Goal: Information Seeking & Learning: Learn about a topic

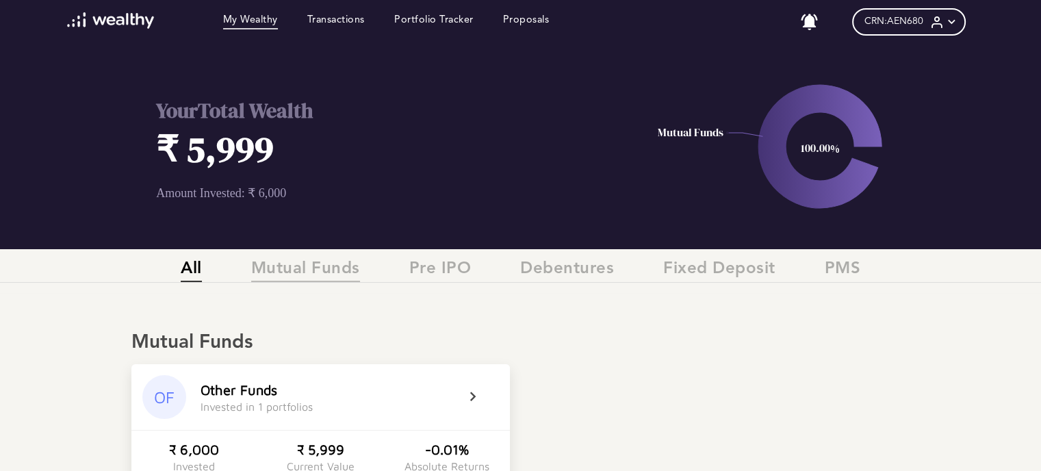
scroll to position [137, 0]
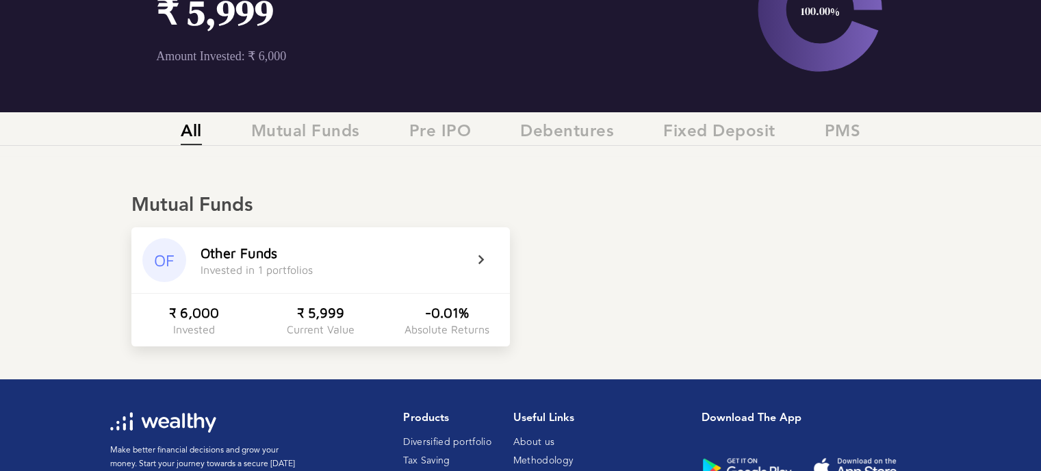
click at [285, 266] on div "Invested in 1 portfolios" at bounding box center [257, 270] width 112 height 12
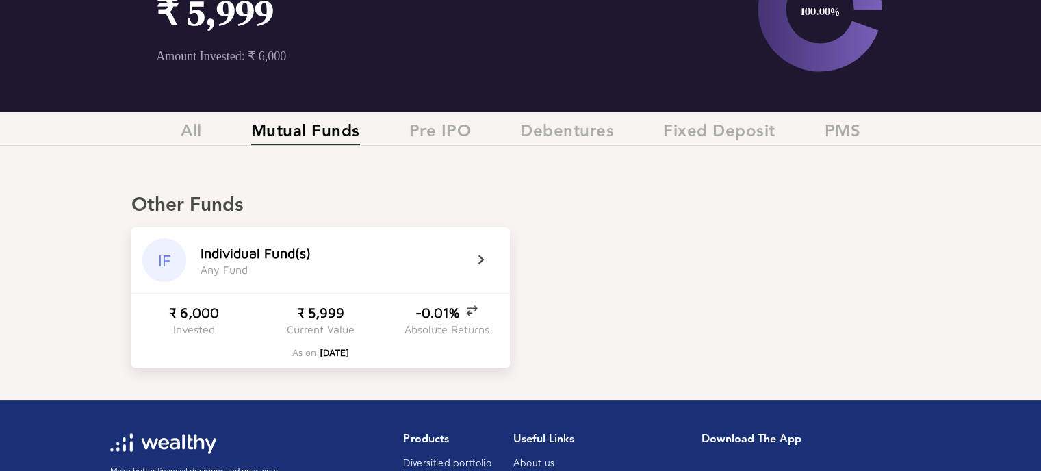
click at [480, 257] on icon at bounding box center [490, 260] width 34 height 16
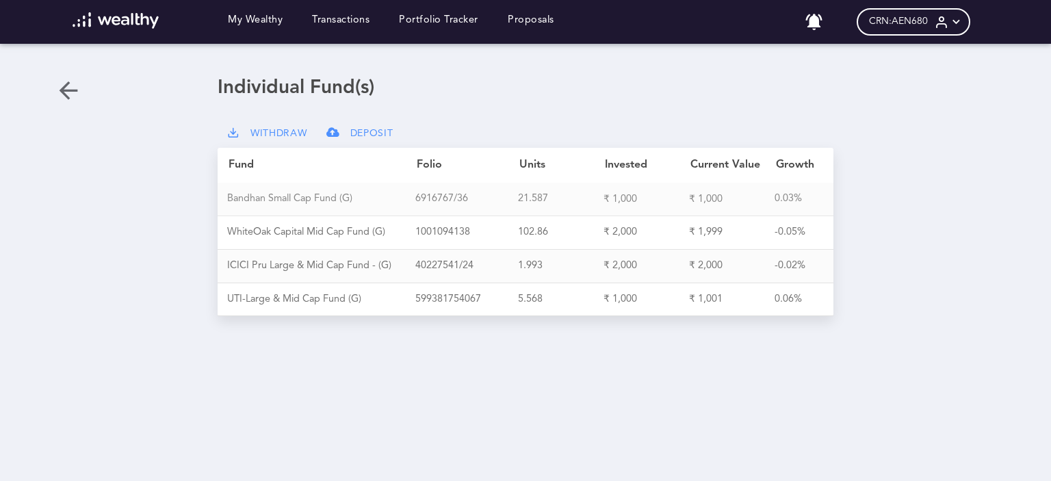
click at [310, 199] on div "B a n d h a n S m a l l C a p F u n d ( G )" at bounding box center [321, 199] width 188 height 12
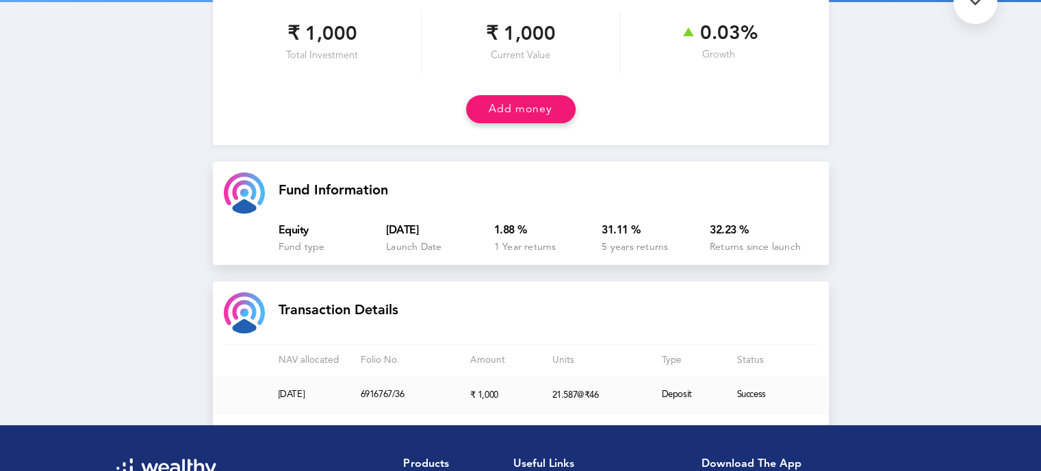
scroll to position [174, 0]
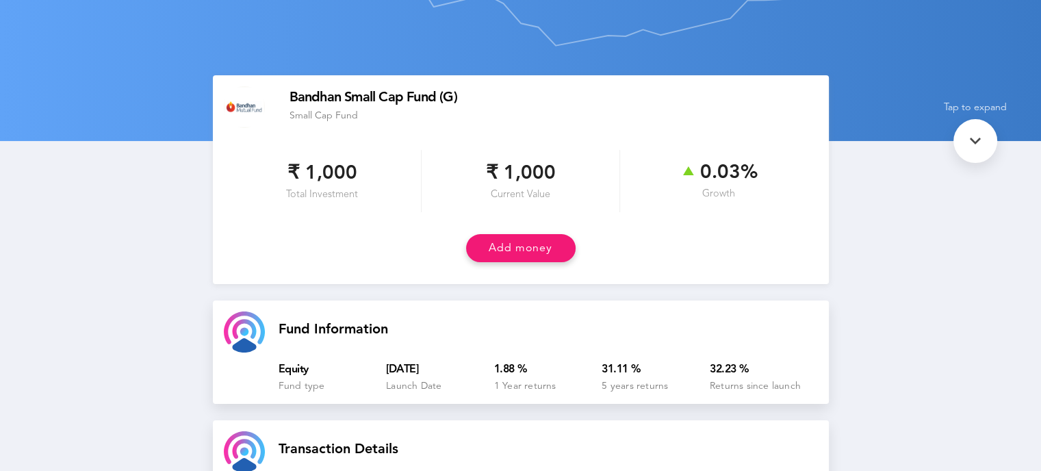
click at [963, 142] on div at bounding box center [975, 141] width 44 height 44
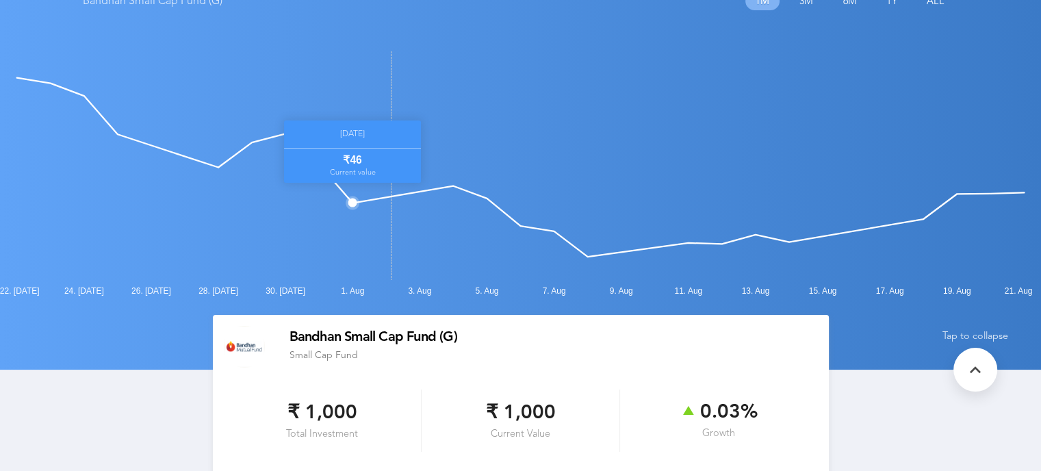
scroll to position [0, 0]
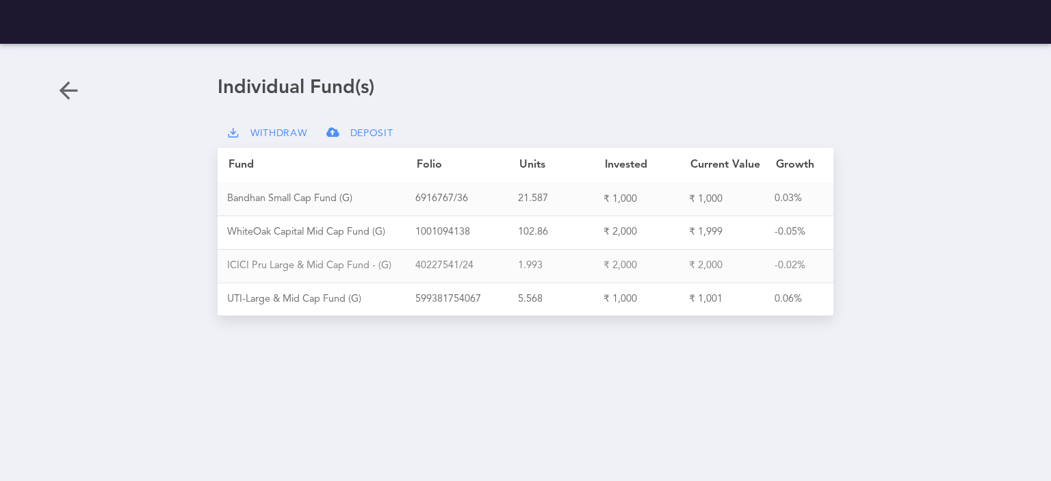
click at [352, 265] on div "I C I C I P r u L a r g e & M i d C a p F u n d - ( G )" at bounding box center [321, 266] width 188 height 12
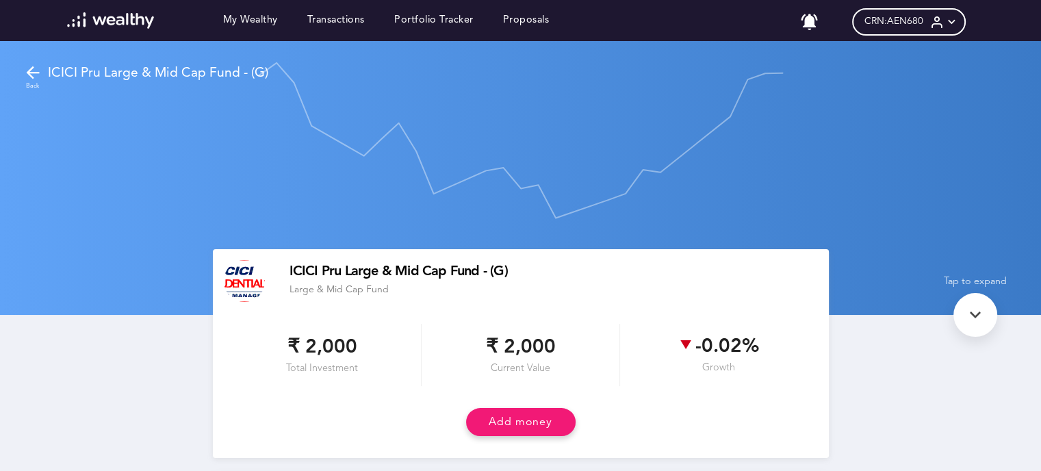
click at [27, 68] on icon at bounding box center [32, 72] width 19 height 19
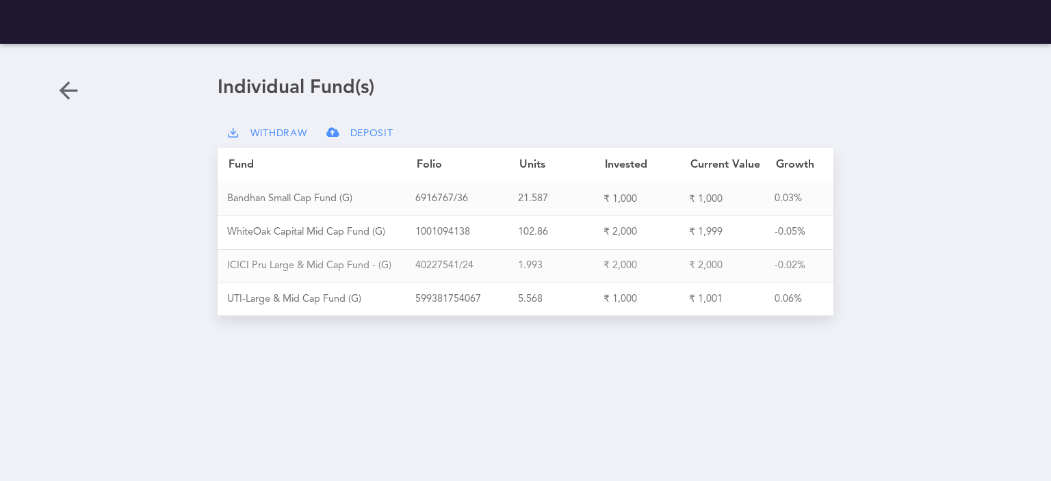
click at [344, 268] on div "I C I C I P r u L a r g e & M i d C a p F u n d - ( G )" at bounding box center [321, 266] width 188 height 12
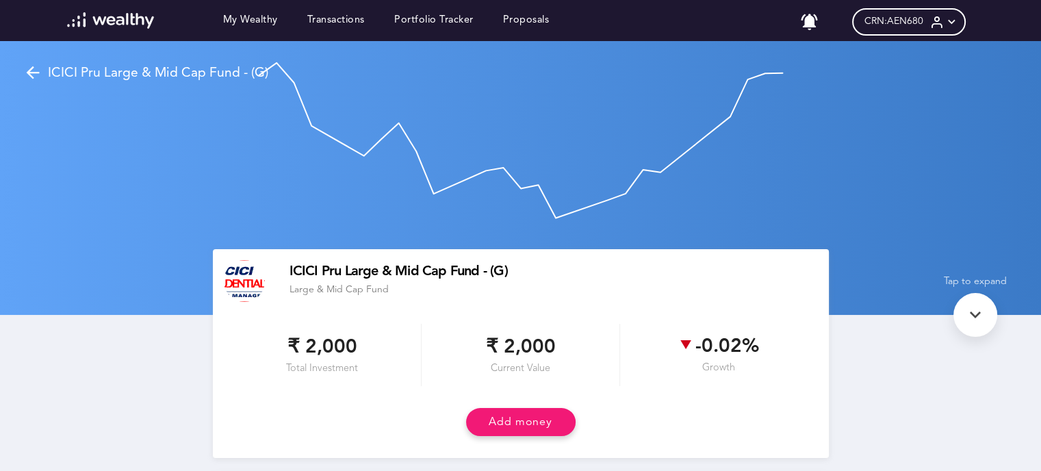
click at [952, 23] on icon at bounding box center [951, 22] width 14 height 14
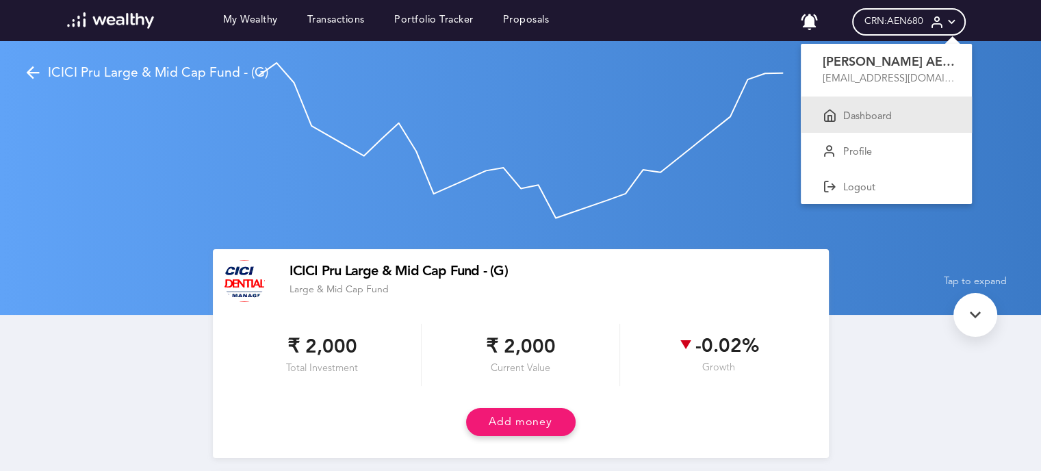
click at [884, 117] on p "Dashboard" at bounding box center [867, 117] width 49 height 12
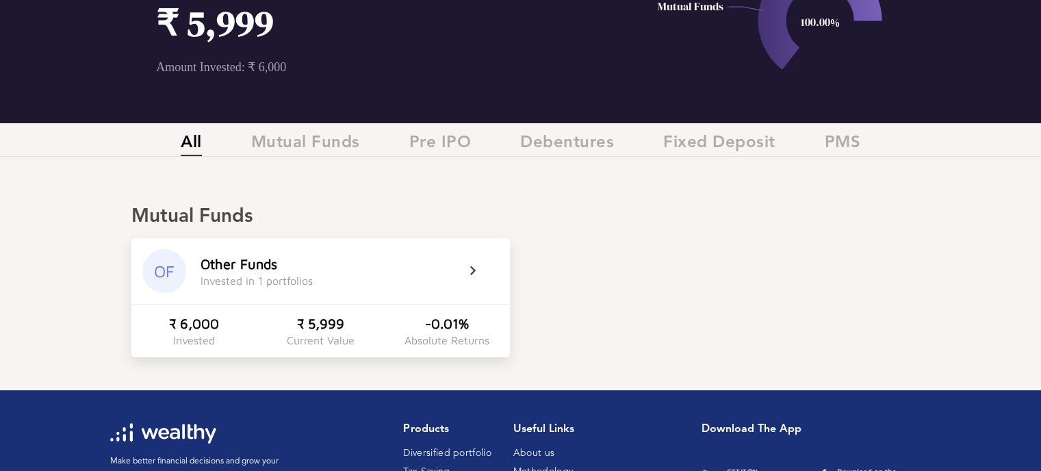
scroll to position [137, 0]
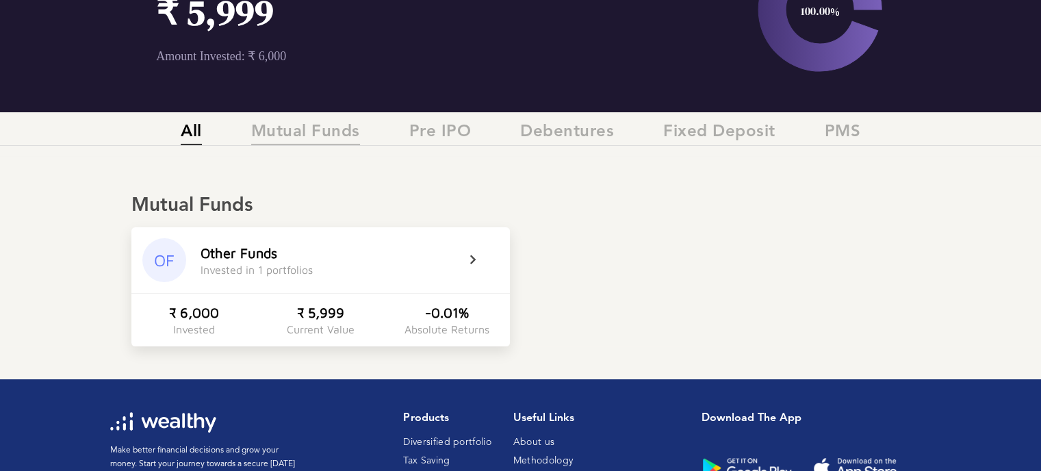
click at [341, 136] on span "Mutual Funds" at bounding box center [305, 134] width 109 height 23
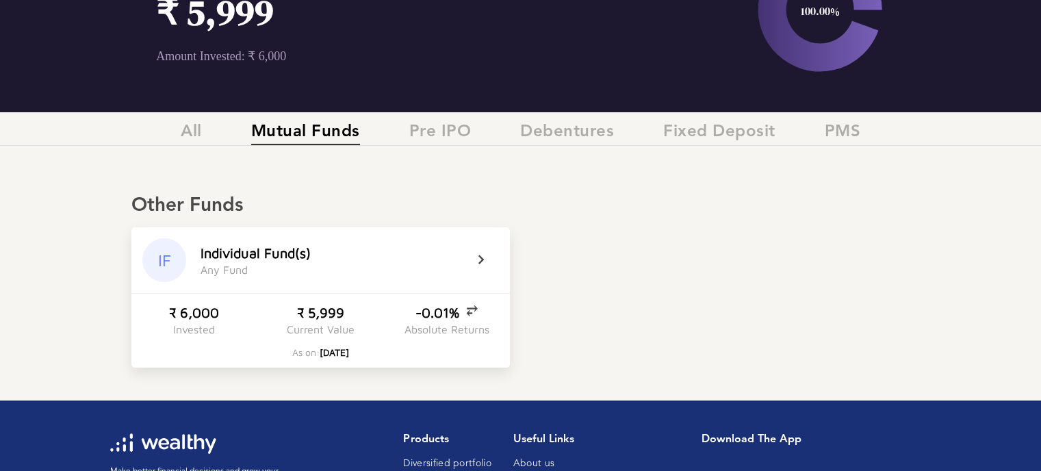
click at [474, 259] on icon at bounding box center [490, 260] width 34 height 16
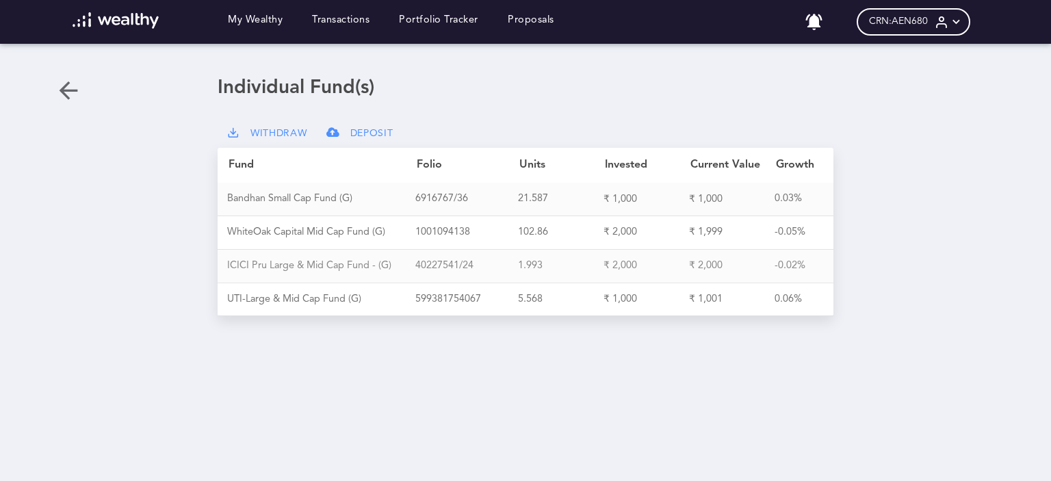
click at [365, 260] on div "I C I C I P r u L a r g e & M i d C a p F u n d - ( G )" at bounding box center [321, 266] width 188 height 12
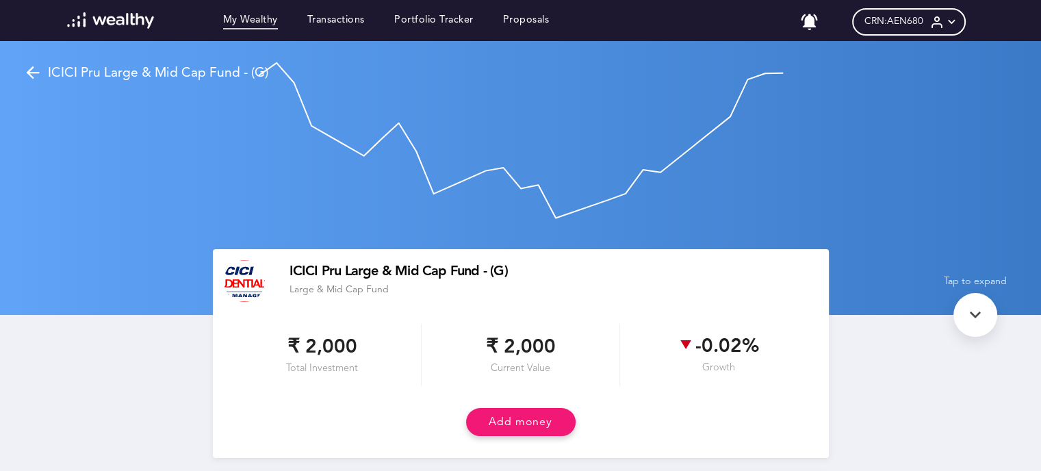
click at [252, 24] on link "My Wealthy" at bounding box center [250, 21] width 55 height 15
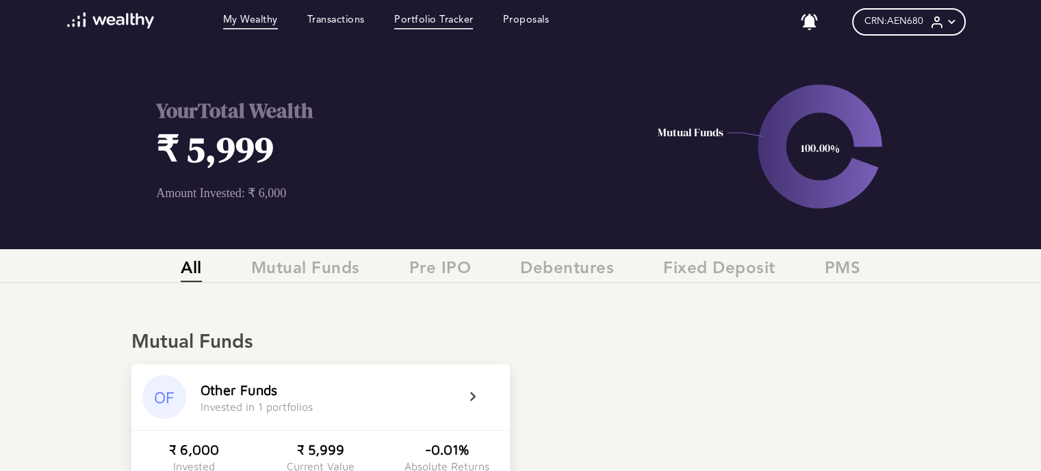
click at [445, 21] on link "Portfolio Tracker" at bounding box center [433, 21] width 79 height 15
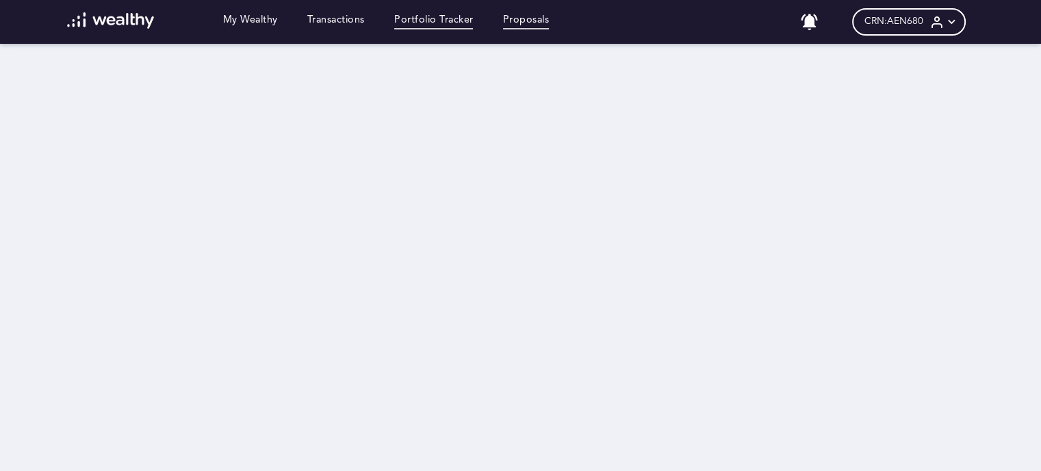
click at [517, 21] on link "Proposals" at bounding box center [526, 21] width 47 height 15
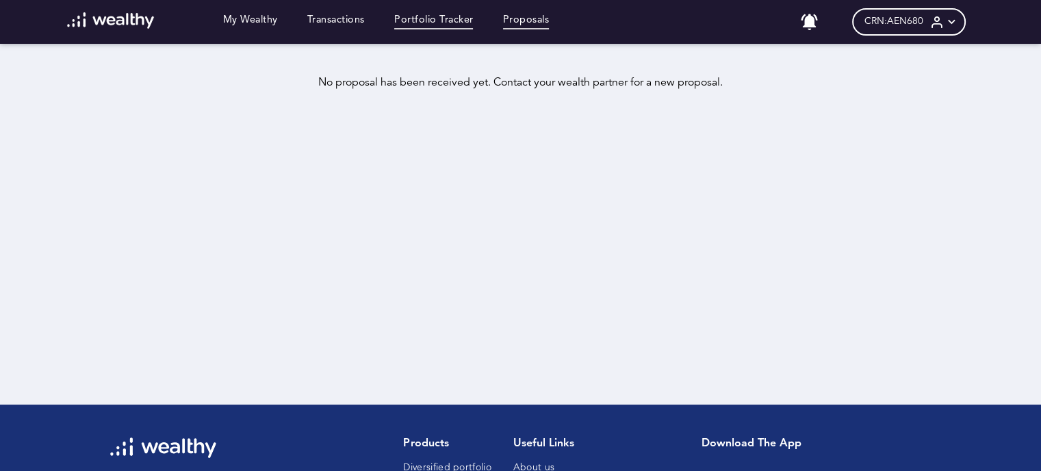
click at [408, 17] on link "Portfolio Tracker" at bounding box center [433, 21] width 79 height 15
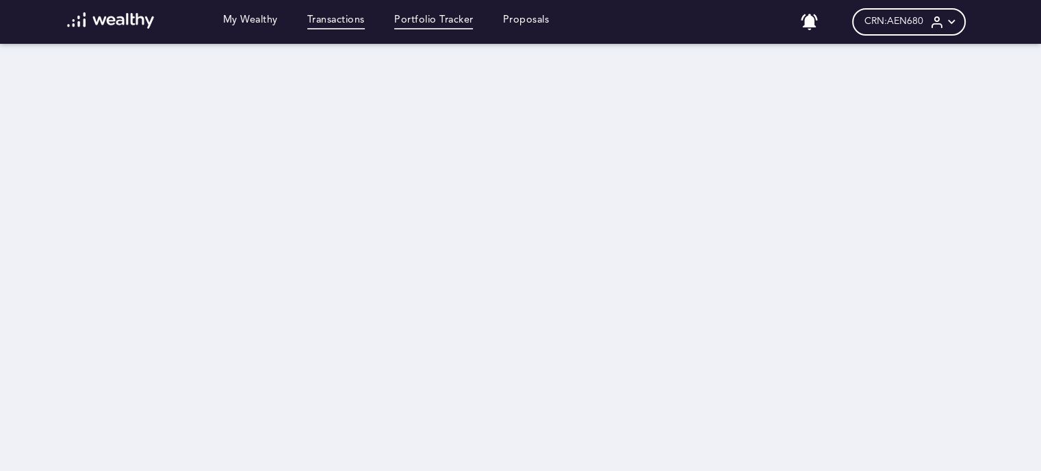
click at [337, 16] on link "Transactions" at bounding box center [335, 21] width 57 height 15
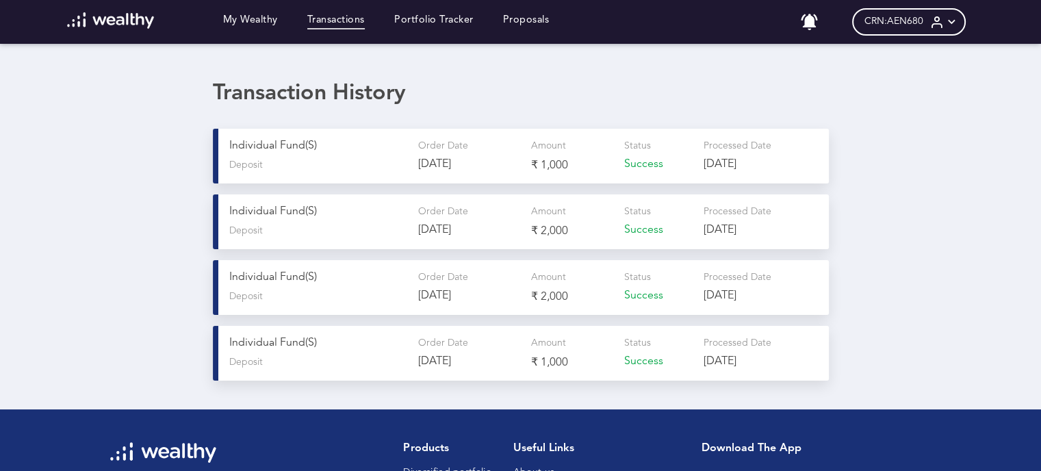
click at [311, 144] on p "Individual Fund(s)" at bounding box center [318, 146] width 178 height 13
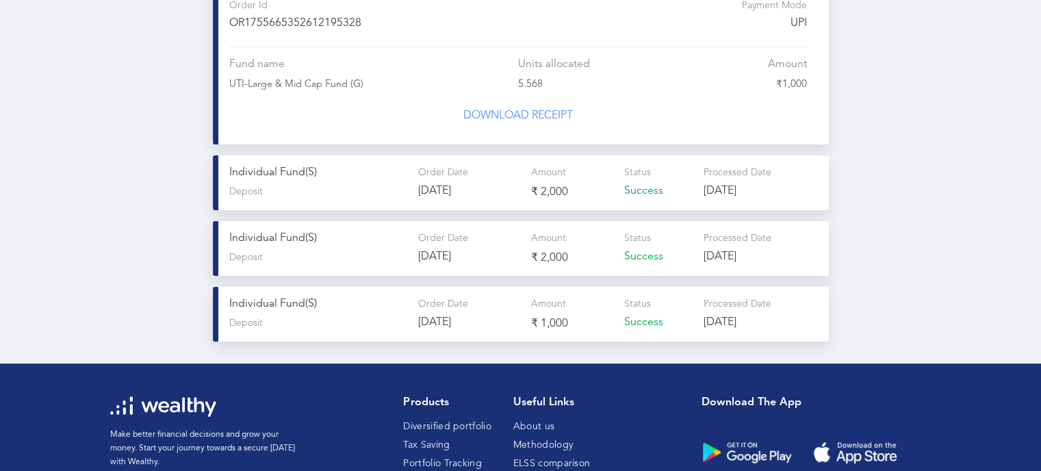
scroll to position [205, 0]
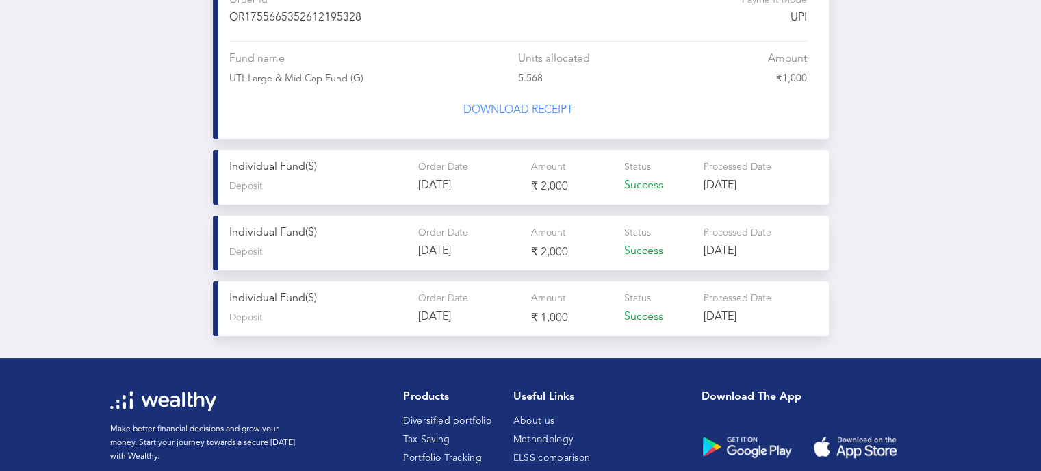
click at [279, 162] on p "Individual Fund(s)" at bounding box center [318, 167] width 178 height 13
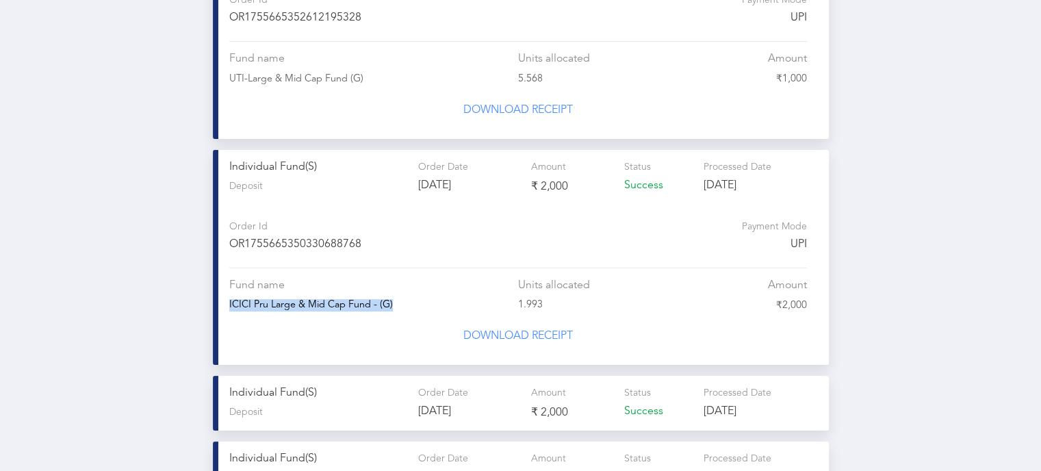
drag, startPoint x: 394, startPoint y: 300, endPoint x: 219, endPoint y: 293, distance: 175.4
click at [219, 293] on div "Individual Fund(s) Deposit Order Date [DATE] Amount ₹ 2,000 Status Success Proc…" at bounding box center [521, 257] width 616 height 215
copy div "I C I C I P r u L a r g e & M i d C a p F u n d - ( G )"
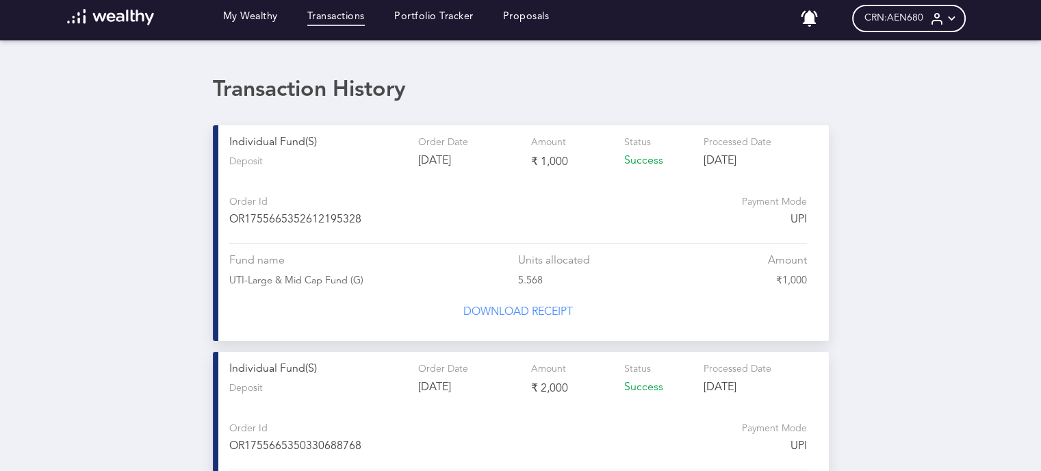
scroll to position [0, 0]
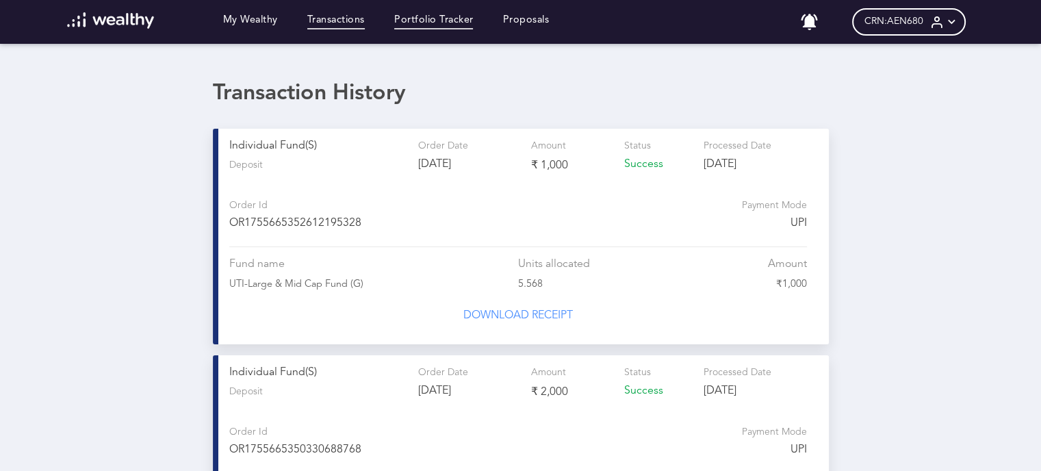
click at [454, 22] on link "Portfolio Tracker" at bounding box center [433, 21] width 79 height 15
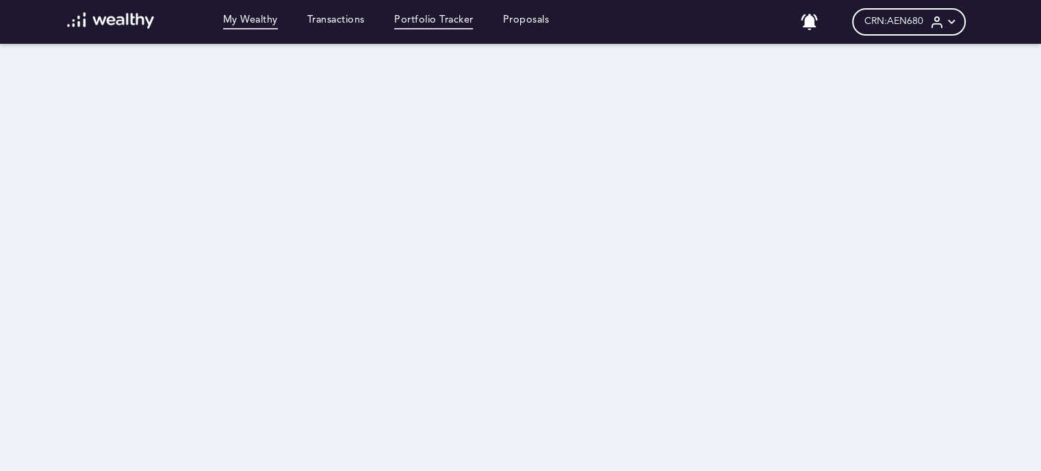
click at [268, 19] on link "My Wealthy" at bounding box center [250, 21] width 55 height 15
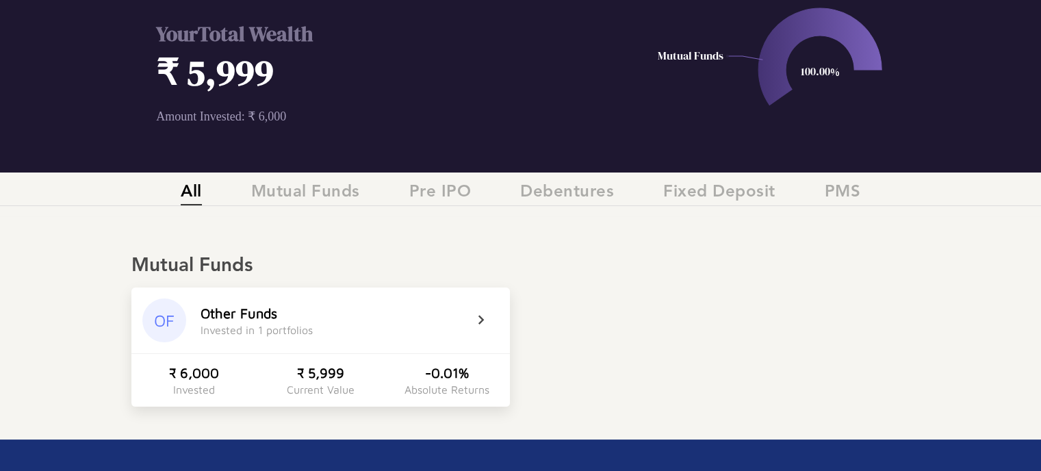
scroll to position [137, 0]
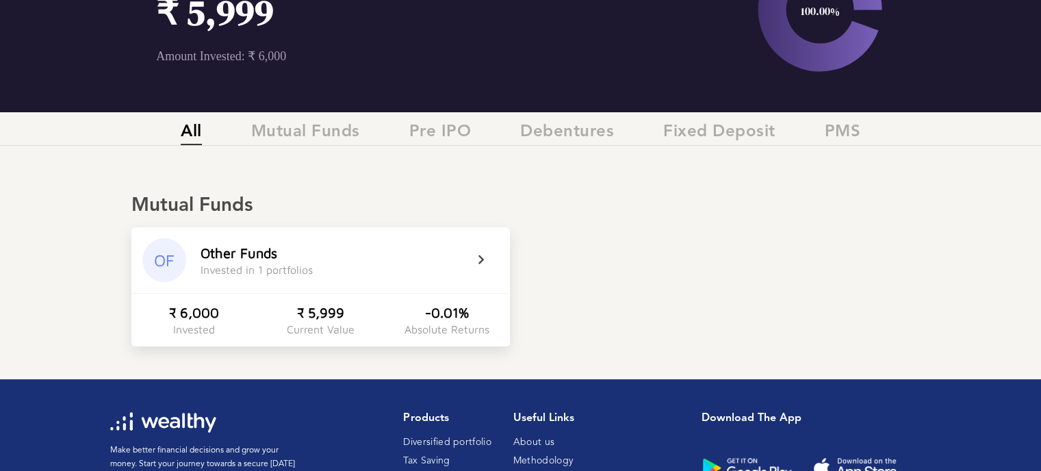
click at [302, 272] on div "Invested in 1 portfolios" at bounding box center [257, 270] width 112 height 12
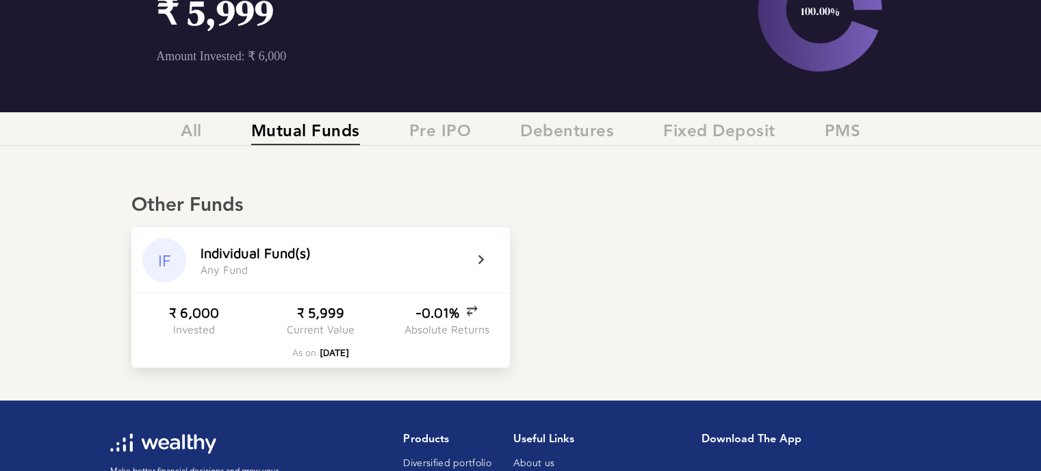
click at [482, 257] on icon at bounding box center [490, 260] width 34 height 16
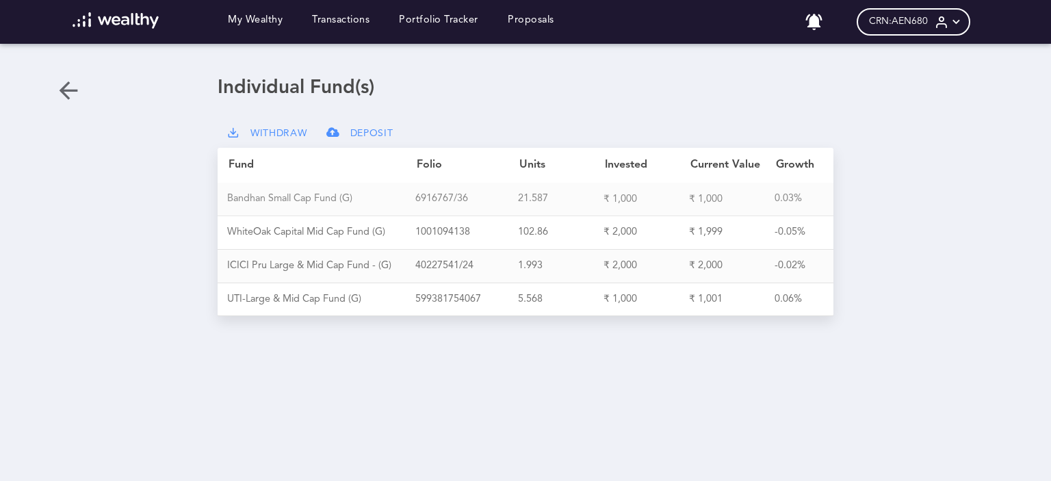
click at [307, 201] on div "B a n d h a n S m a l l C a p F u n d ( G )" at bounding box center [321, 199] width 188 height 12
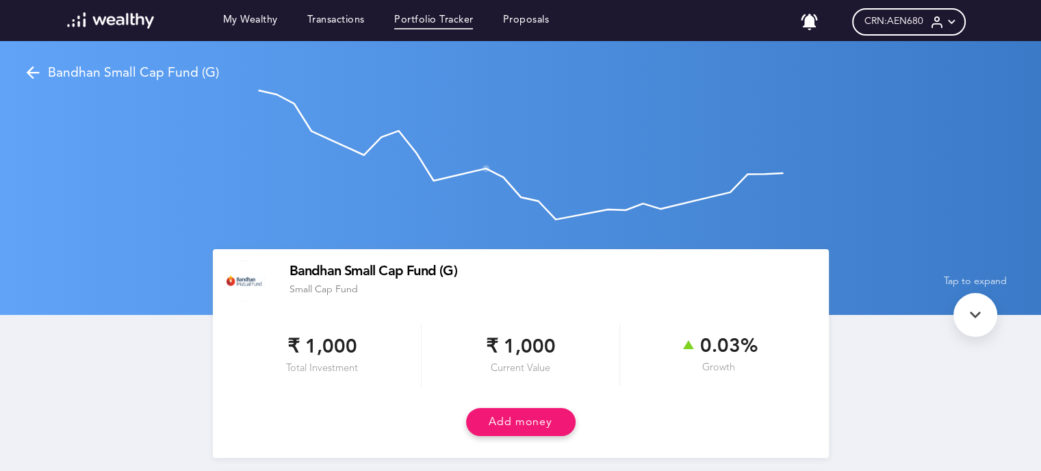
click at [449, 21] on link "Portfolio Tracker" at bounding box center [433, 21] width 79 height 15
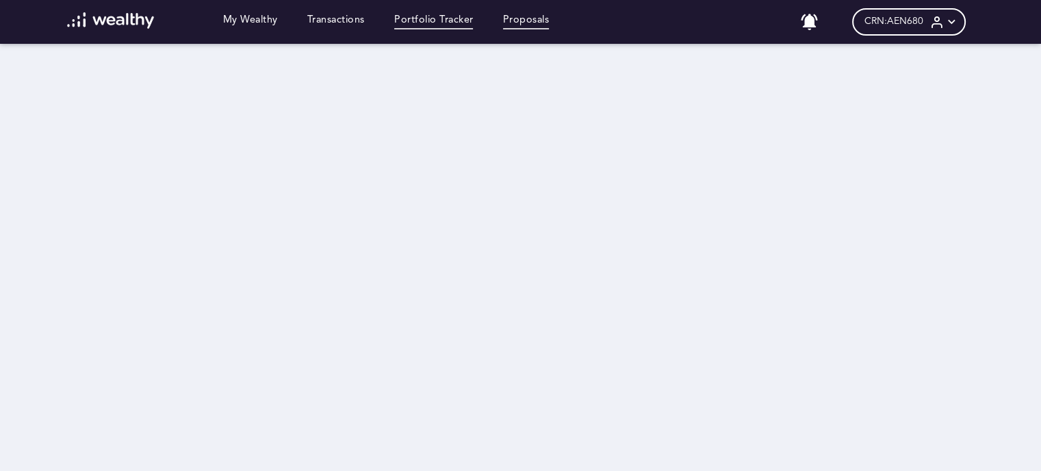
click at [531, 14] on link "Proposals" at bounding box center [526, 21] width 47 height 15
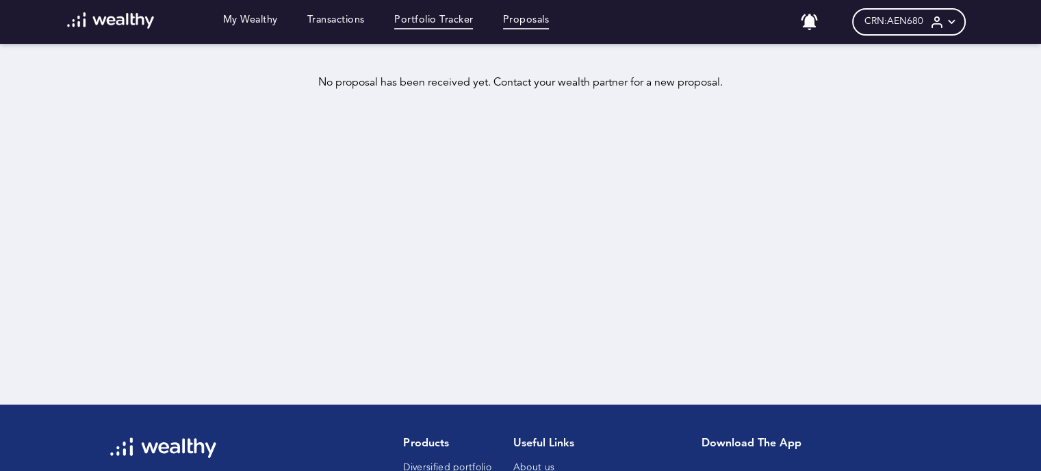
click at [437, 16] on link "Portfolio Tracker" at bounding box center [433, 21] width 79 height 15
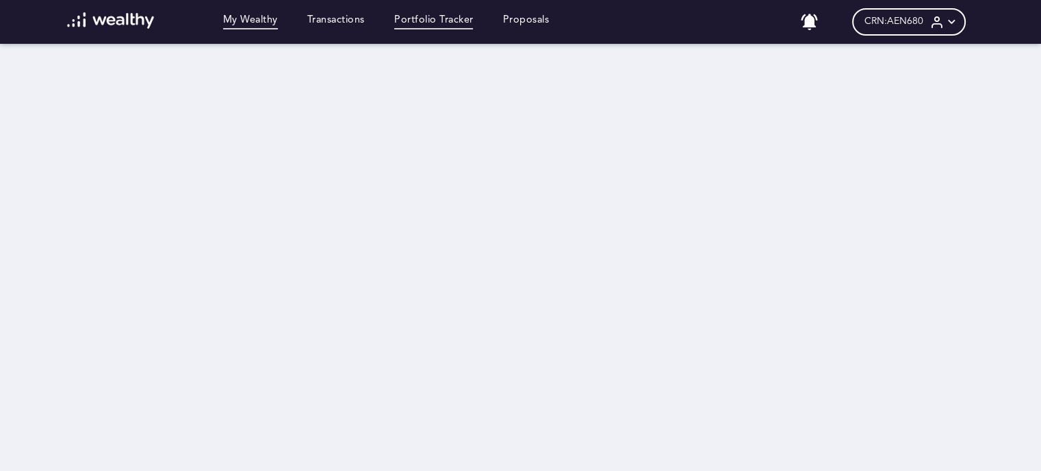
click at [260, 19] on link "My Wealthy" at bounding box center [250, 21] width 55 height 15
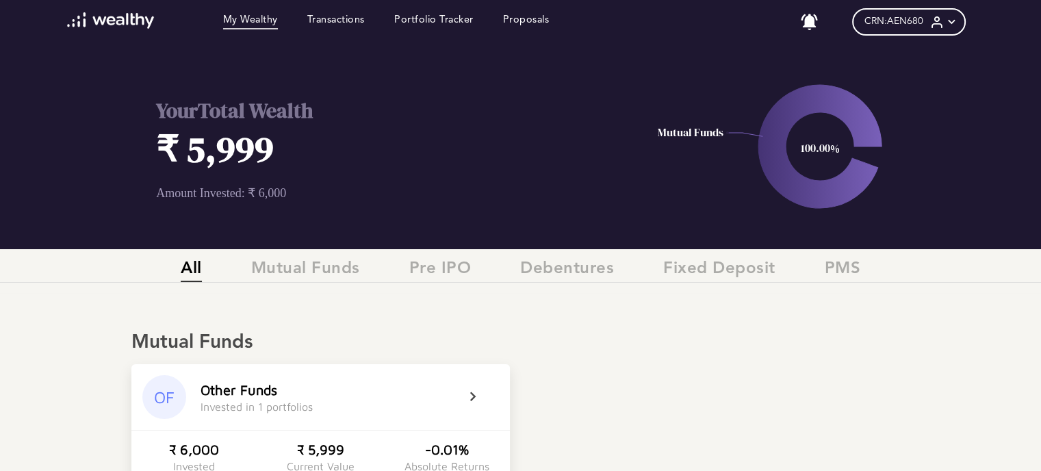
click at [763, 150] on icon at bounding box center [819, 146] width 123 height 123
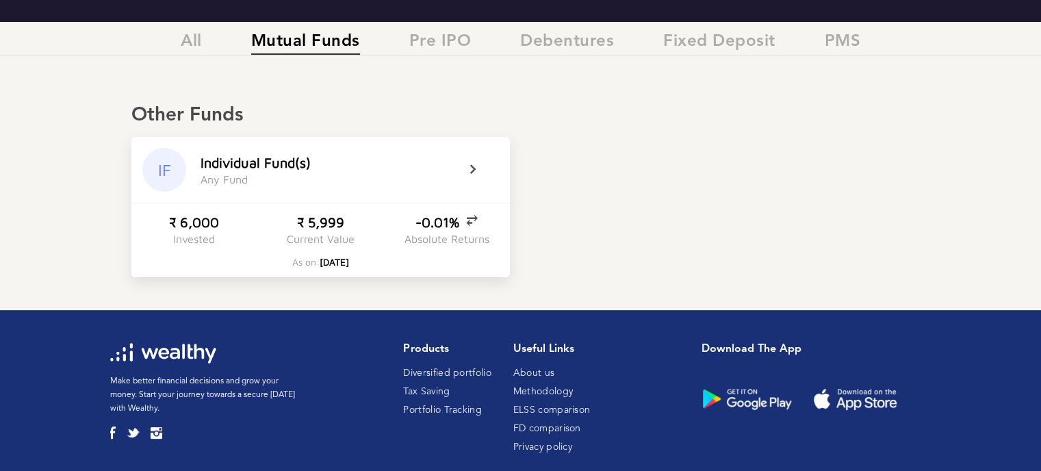
scroll to position [249, 0]
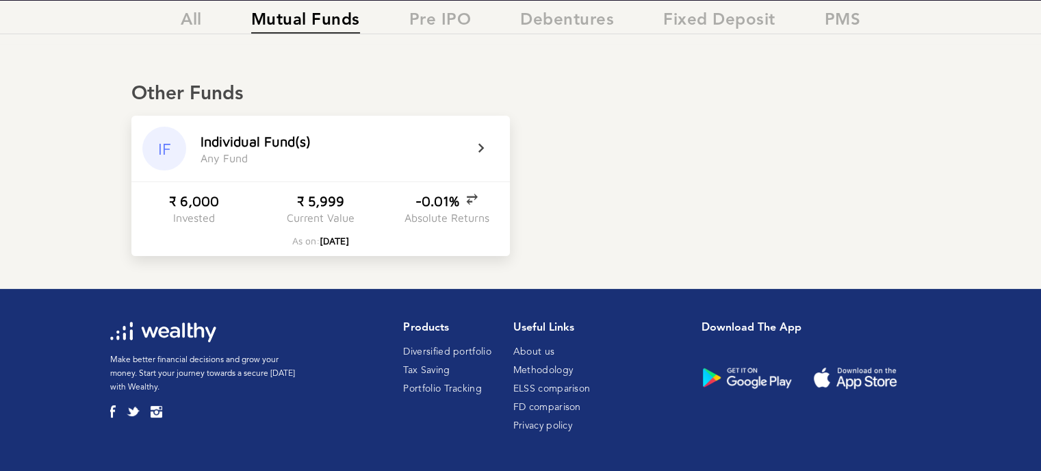
click at [172, 150] on div "IF" at bounding box center [164, 149] width 44 height 44
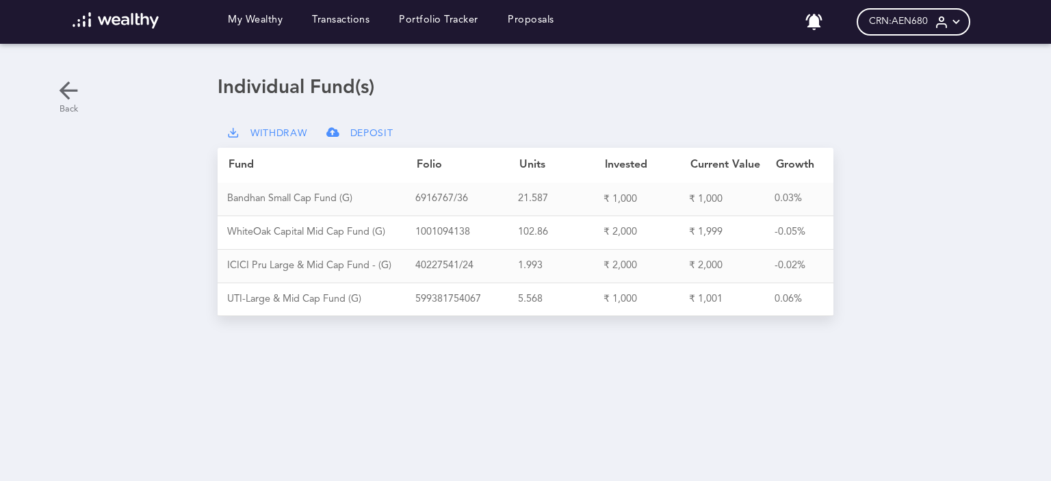
click at [69, 91] on icon at bounding box center [68, 90] width 27 height 27
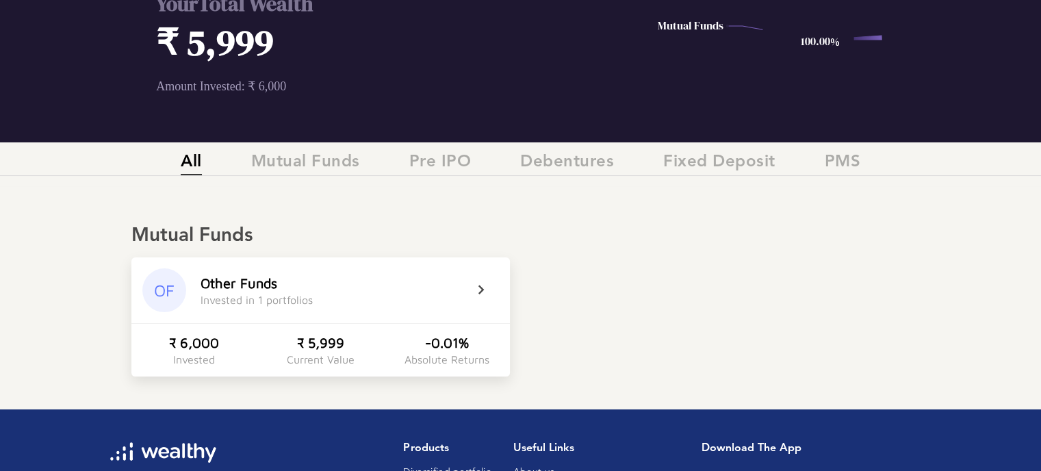
scroll to position [228, 0]
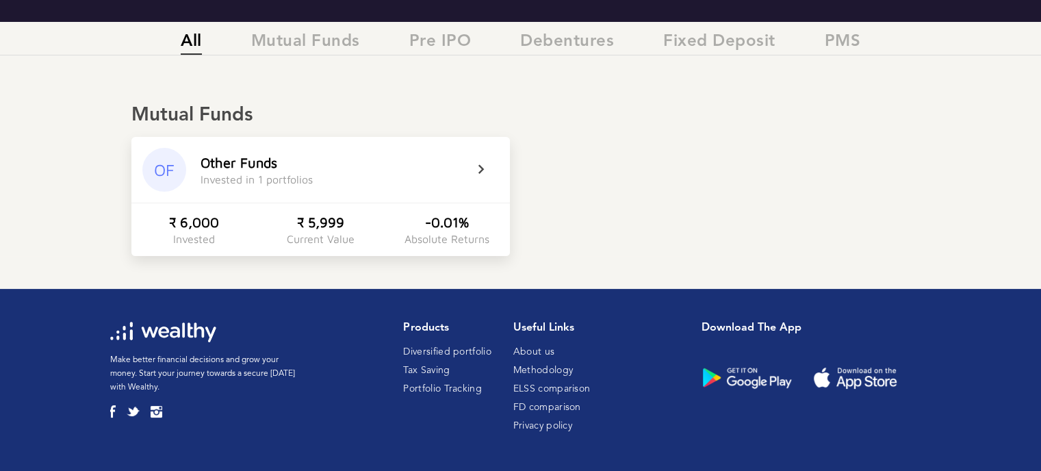
click at [479, 170] on icon at bounding box center [490, 170] width 34 height 16
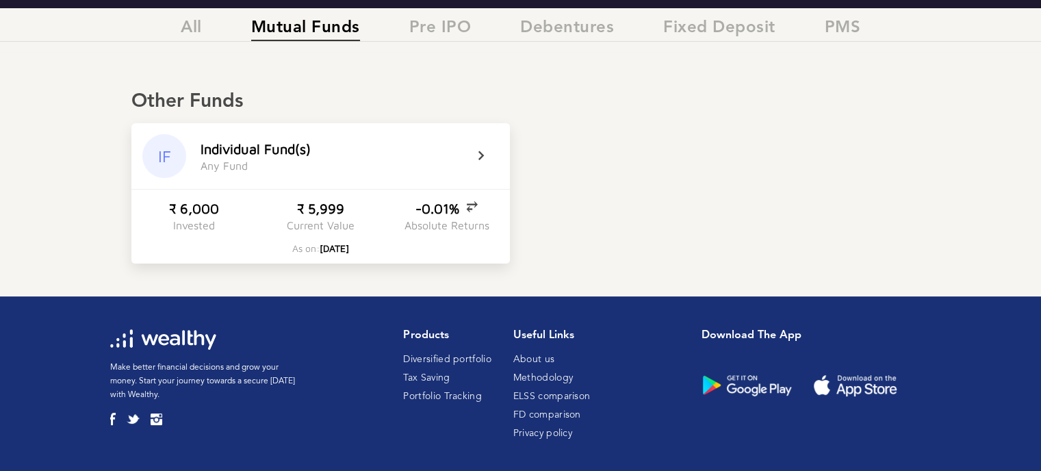
scroll to position [249, 0]
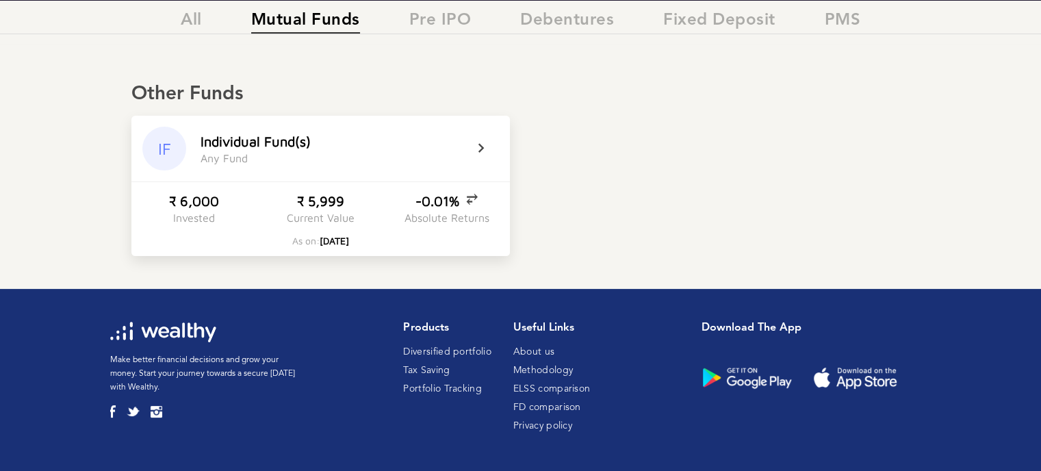
click at [480, 146] on icon at bounding box center [490, 148] width 34 height 16
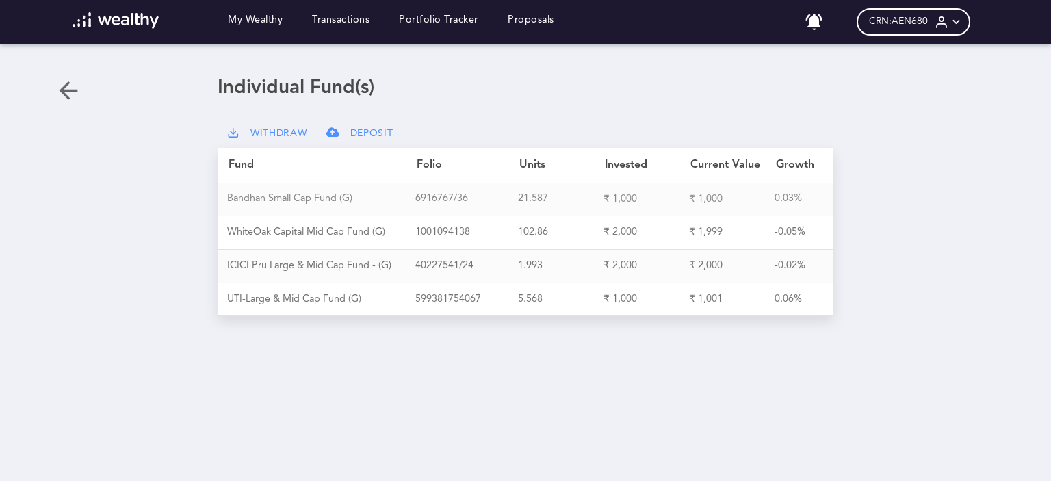
click at [264, 199] on div "B a n d h a n S m a l l C a p F u n d ( G )" at bounding box center [321, 199] width 188 height 12
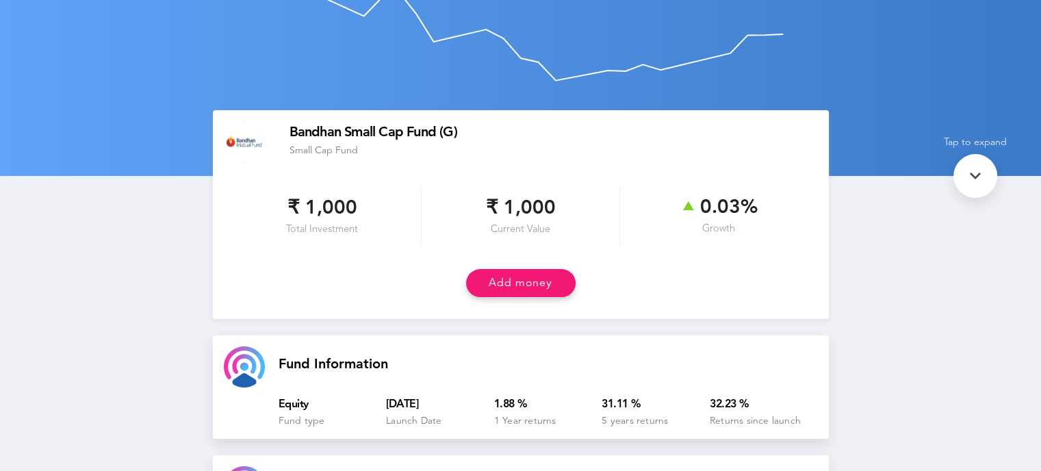
scroll to position [137, 0]
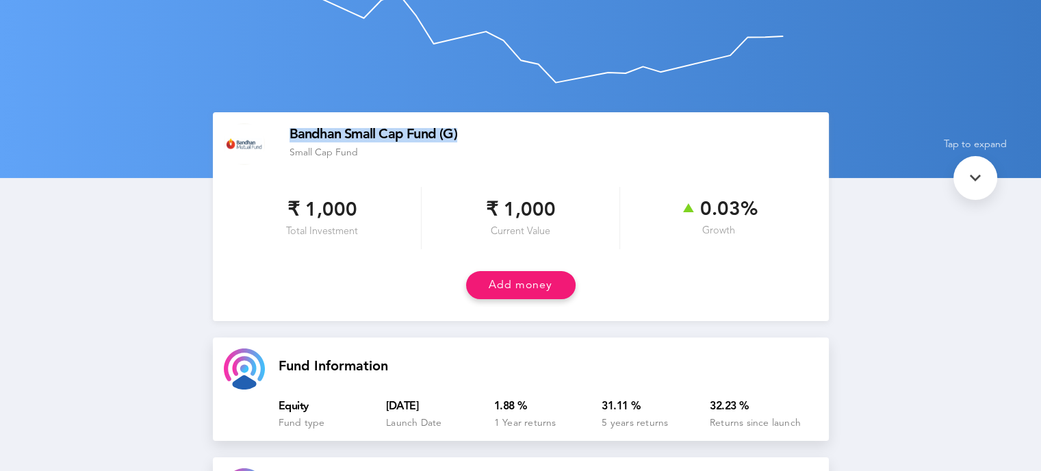
drag, startPoint x: 460, startPoint y: 133, endPoint x: 293, endPoint y: 136, distance: 167.0
click at [293, 136] on div "Bandhan Small Cap Fund (G)" at bounding box center [554, 135] width 528 height 14
copy div "Bandhan Small Cap Fund (G)"
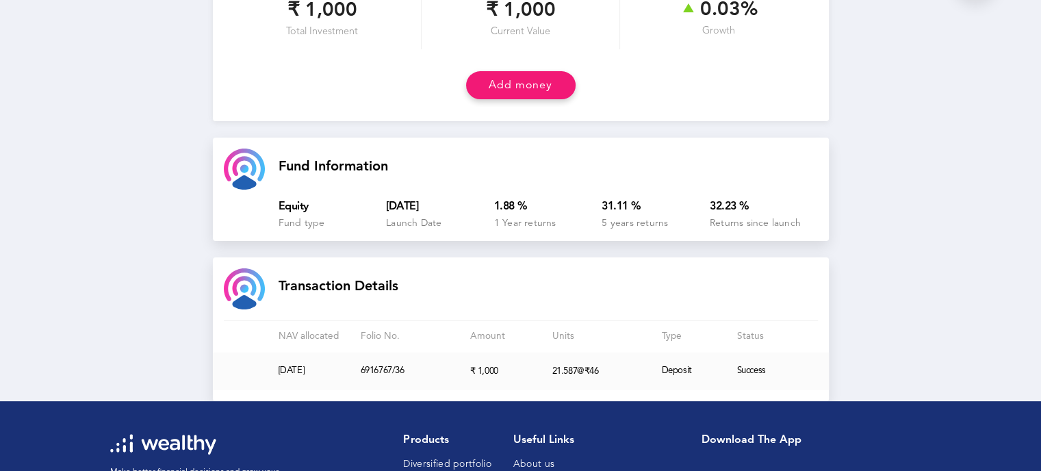
scroll to position [448, 0]
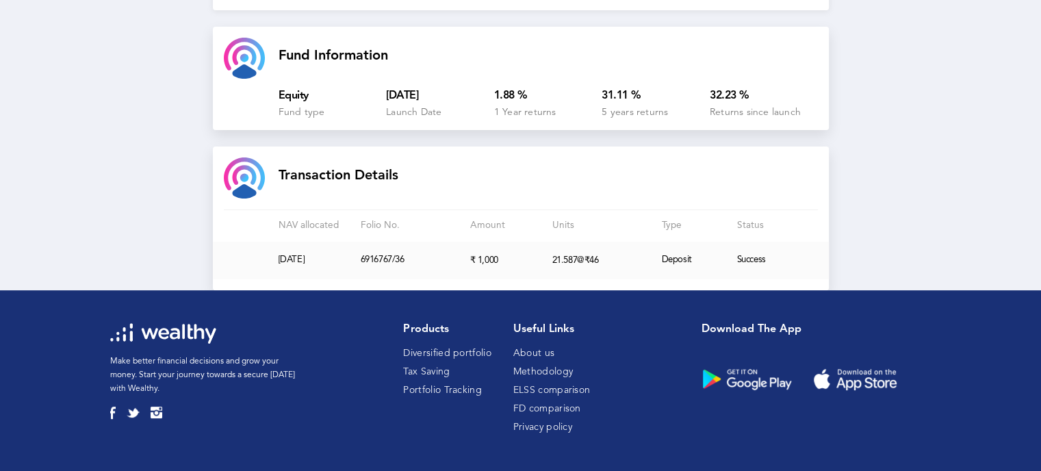
click at [558, 177] on h2 "Transaction Details" at bounding box center [548, 176] width 539 height 12
click at [912, 213] on div "Created with Highcharts 6.2.0 Back Bandhan Small Cap Fund (G) Bandhan Small Cap…" at bounding box center [520, 32] width 1041 height 879
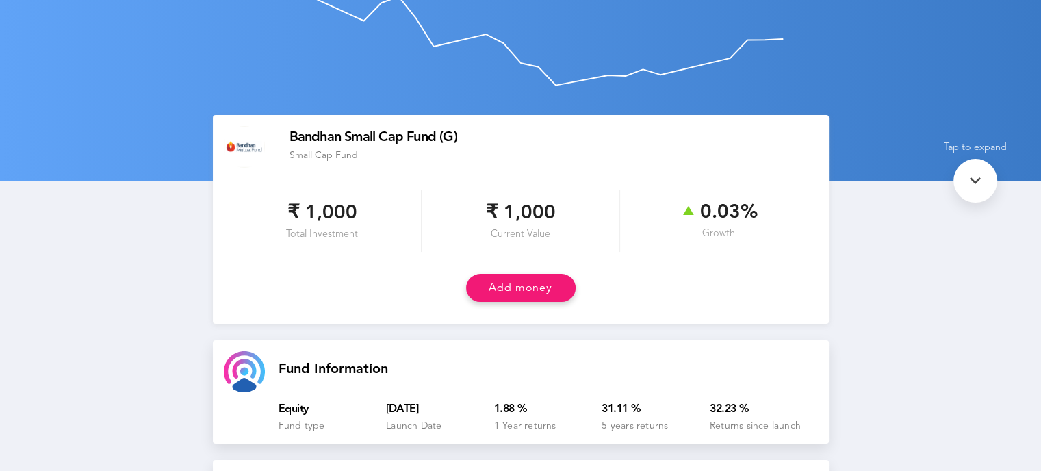
scroll to position [105, 0]
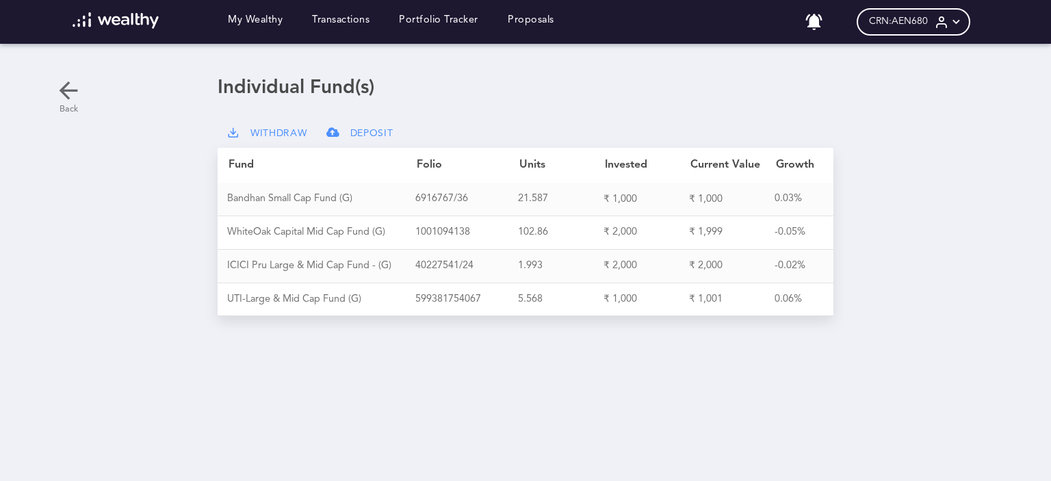
click at [70, 85] on icon at bounding box center [68, 90] width 27 height 27
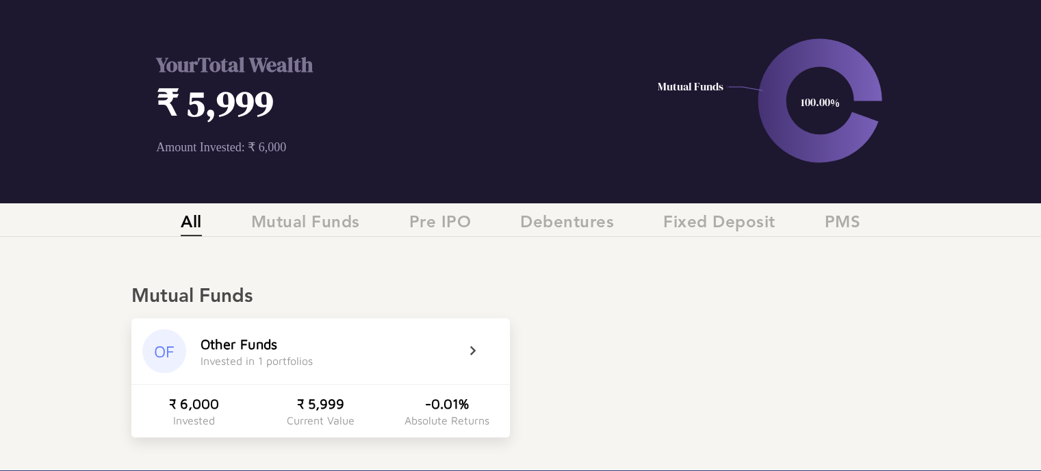
scroll to position [68, 0]
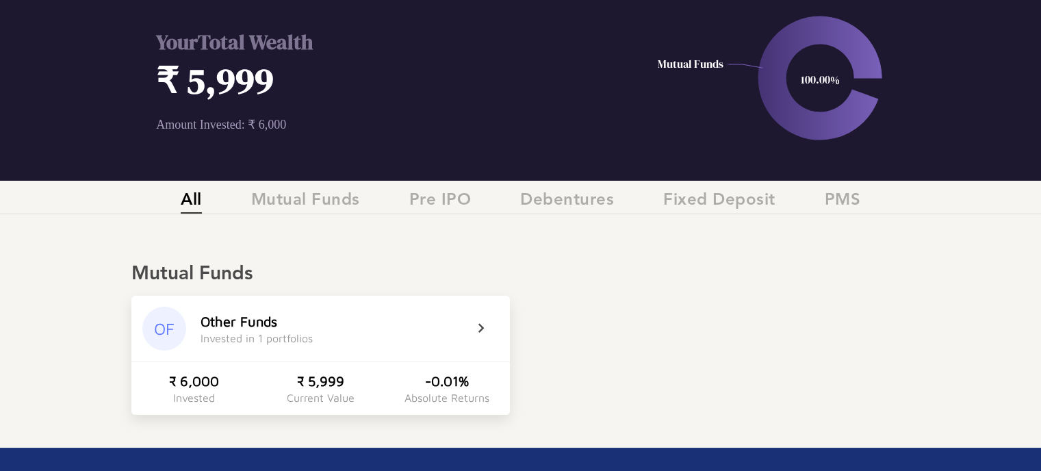
click at [476, 325] on icon at bounding box center [490, 328] width 34 height 16
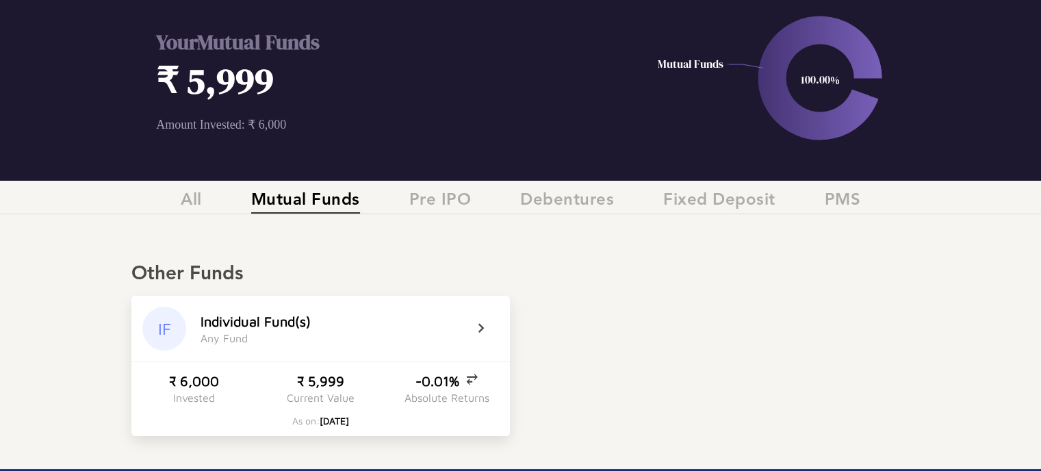
click at [479, 328] on icon at bounding box center [490, 328] width 34 height 16
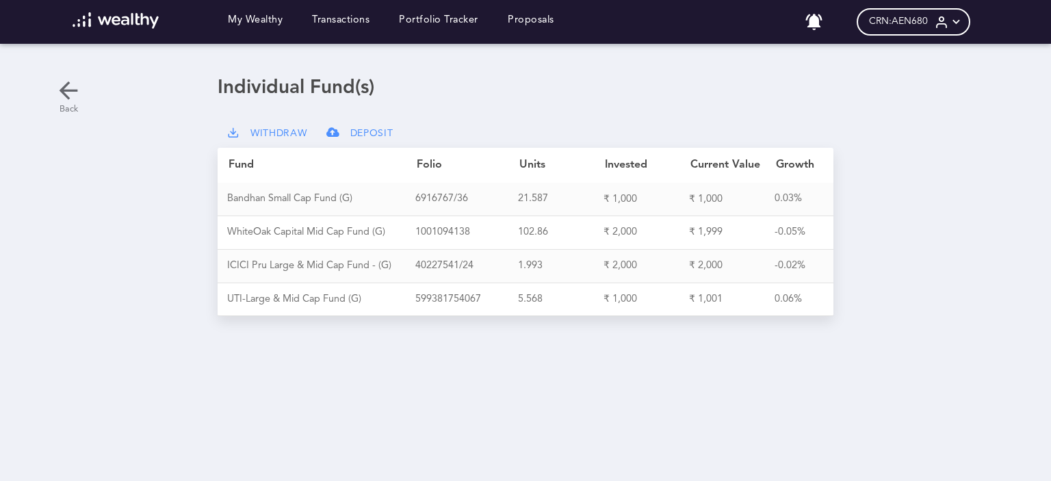
click at [68, 90] on icon at bounding box center [68, 90] width 27 height 27
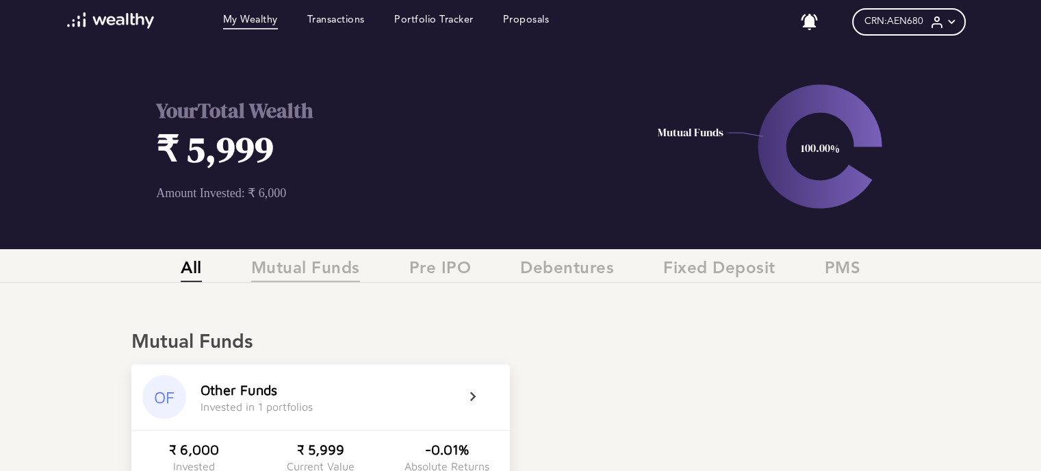
click at [268, 279] on span "Mutual Funds" at bounding box center [305, 270] width 109 height 23
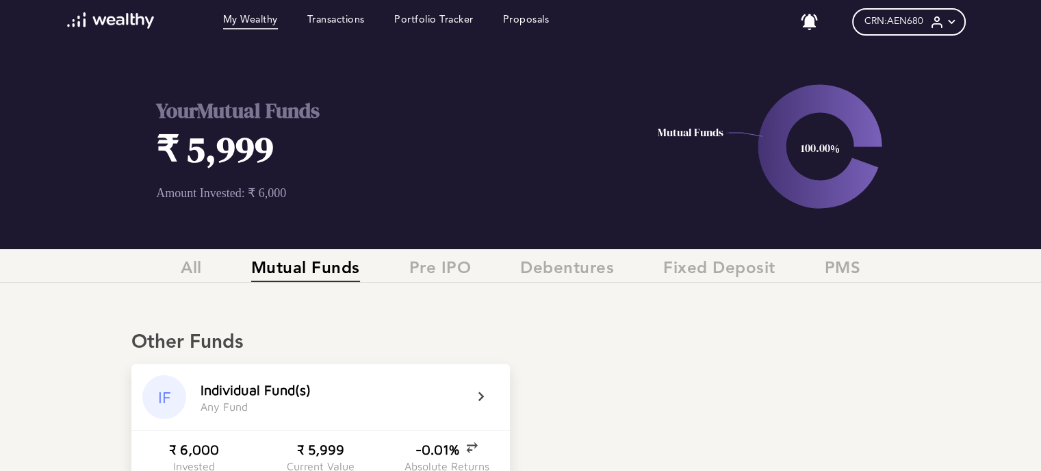
click at [478, 394] on icon at bounding box center [490, 397] width 34 height 16
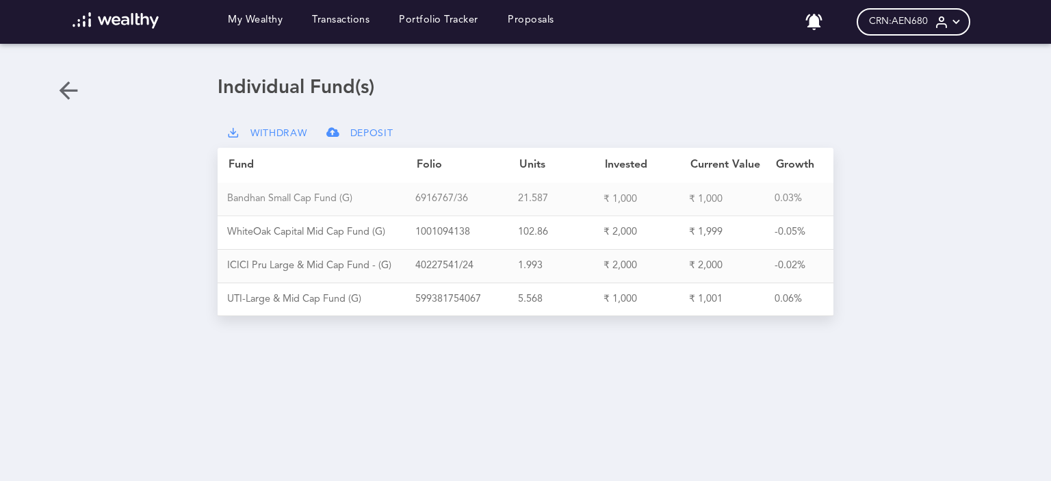
click at [282, 201] on div "B a n d h a n S m a l l C a p F u n d ( G )" at bounding box center [321, 199] width 188 height 12
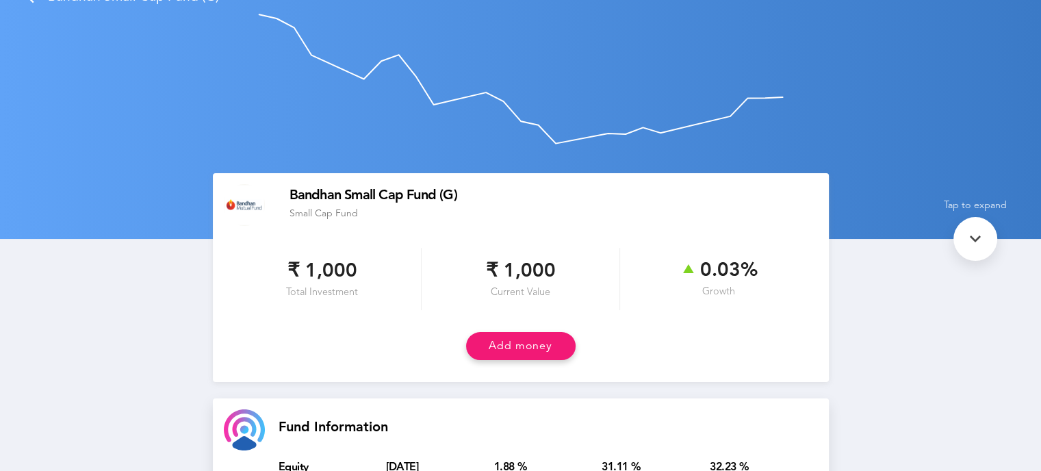
scroll to position [68, 0]
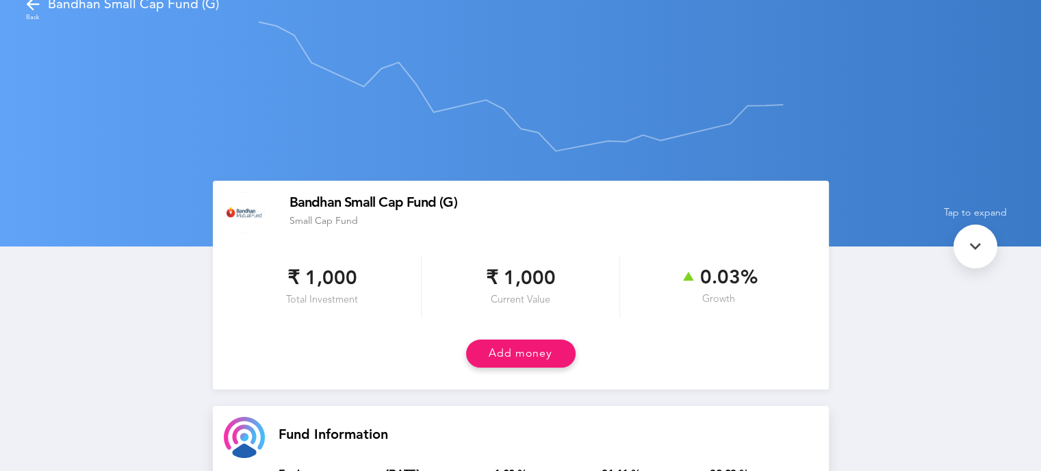
click at [27, 5] on icon at bounding box center [32, 4] width 19 height 19
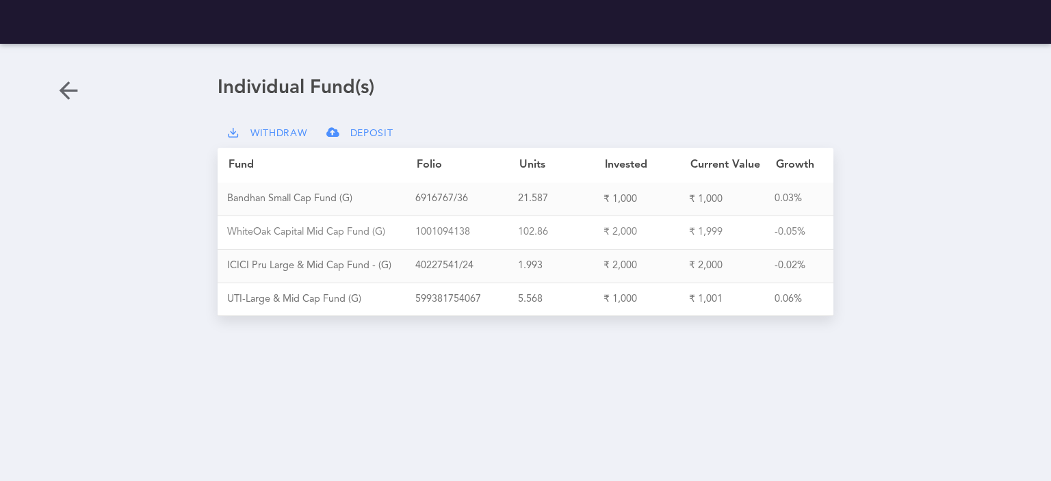
click at [279, 235] on div "W [PERSON_NAME] O a k C a p i t a l M i d C a p F u n d ( G )" at bounding box center [321, 233] width 188 height 12
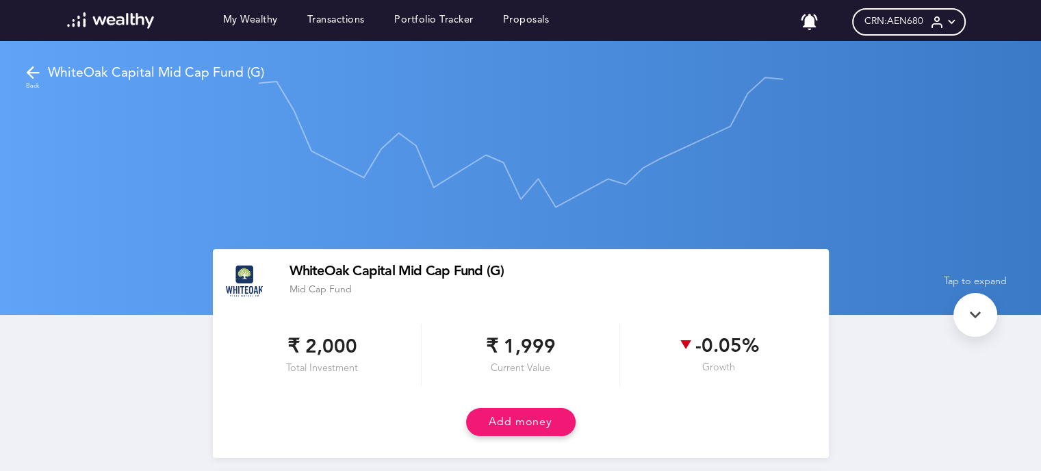
click at [32, 72] on icon at bounding box center [32, 72] width 19 height 19
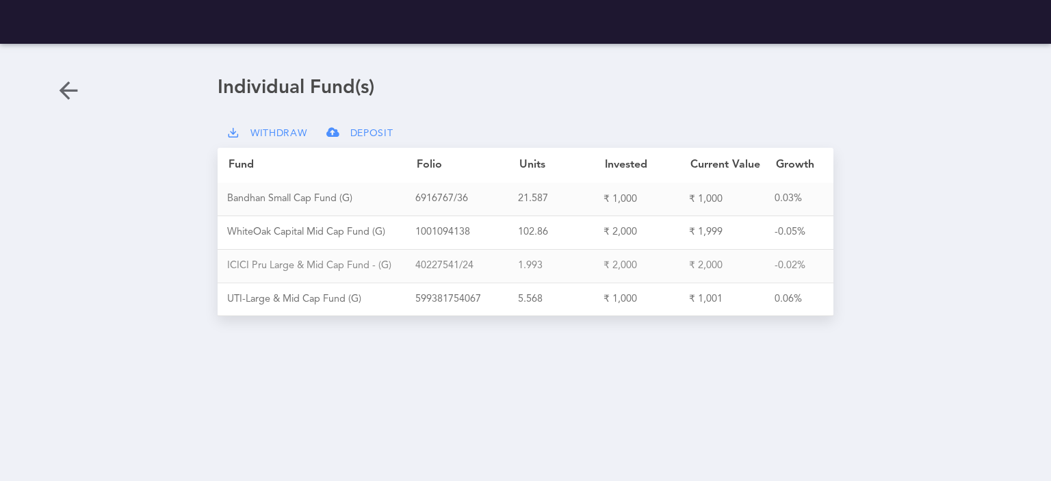
click at [301, 262] on div "I C I C I P r u L a r g e & M i d C a p F u n d - ( G )" at bounding box center [321, 266] width 188 height 12
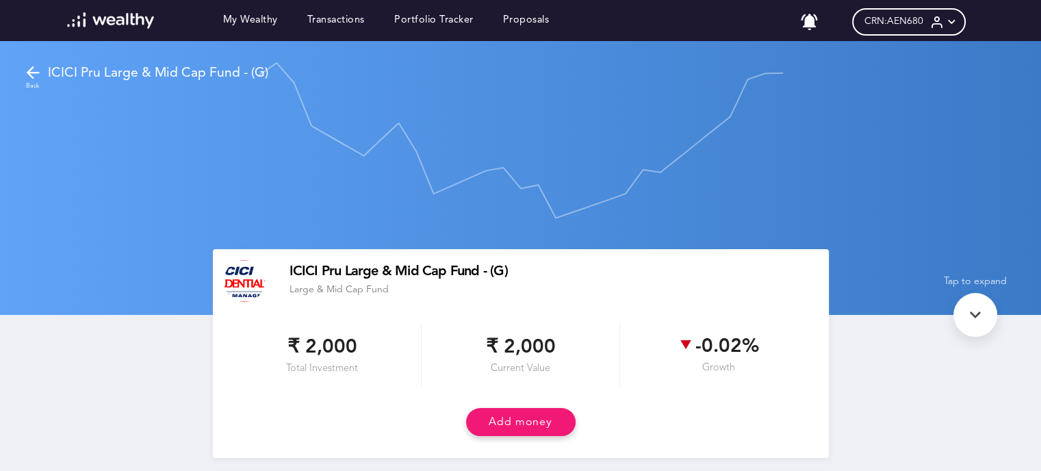
click at [36, 73] on icon at bounding box center [32, 72] width 19 height 19
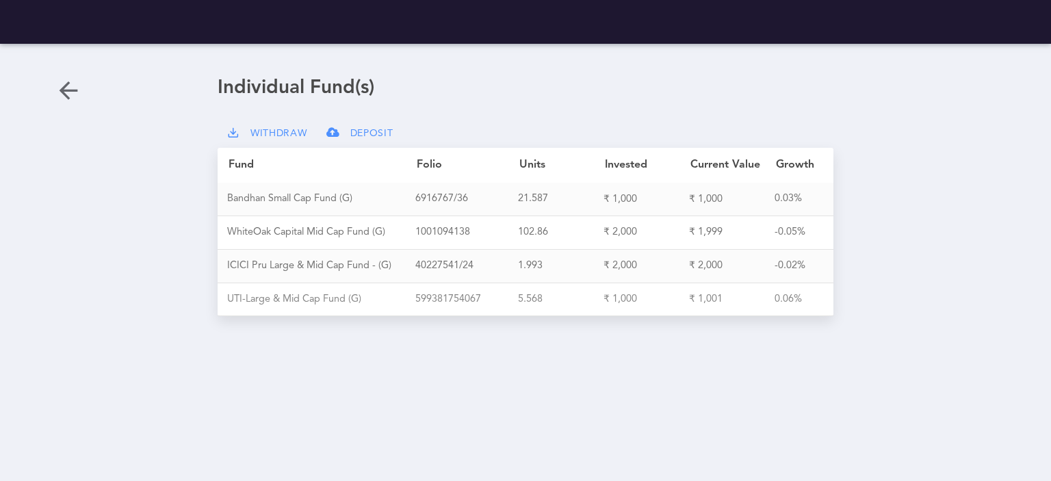
click at [265, 294] on div "U T I - L a r g e & M i d C a p F u n d ( G )" at bounding box center [321, 300] width 188 height 12
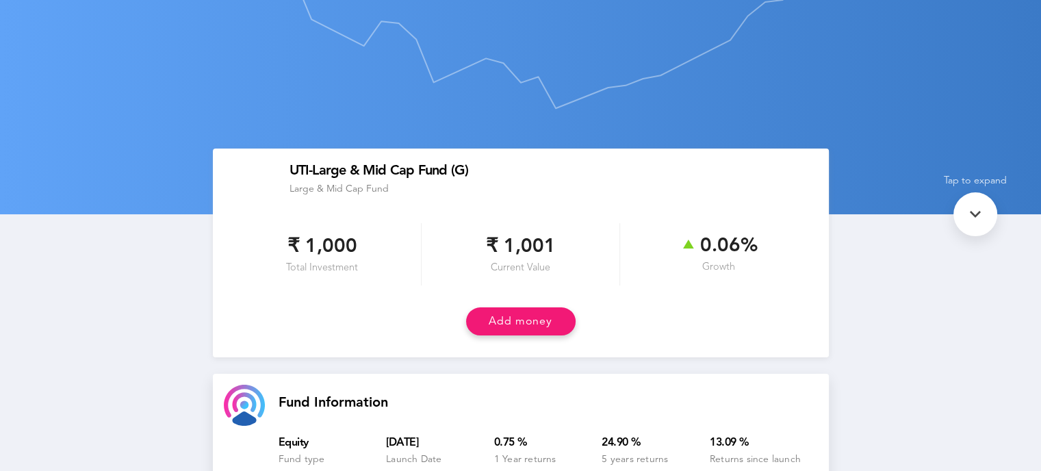
scroll to position [68, 0]
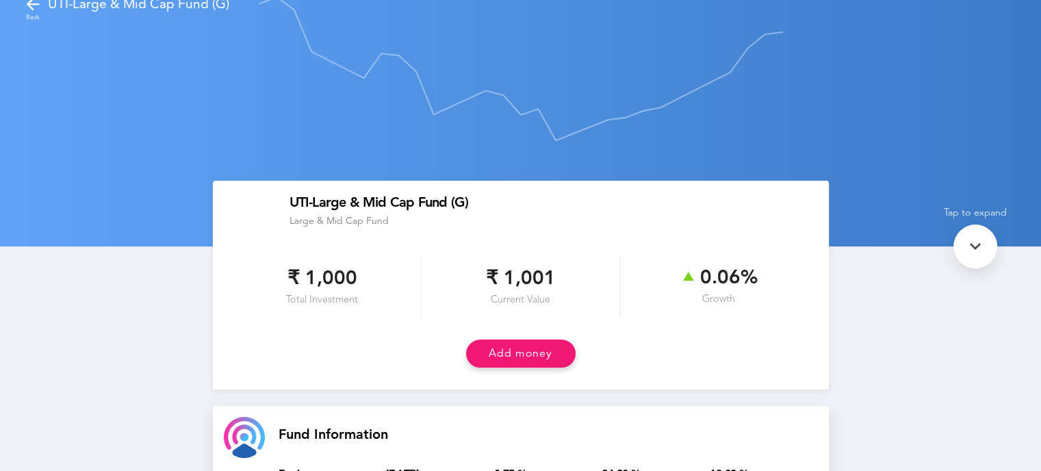
click at [33, 5] on icon at bounding box center [32, 4] width 19 height 19
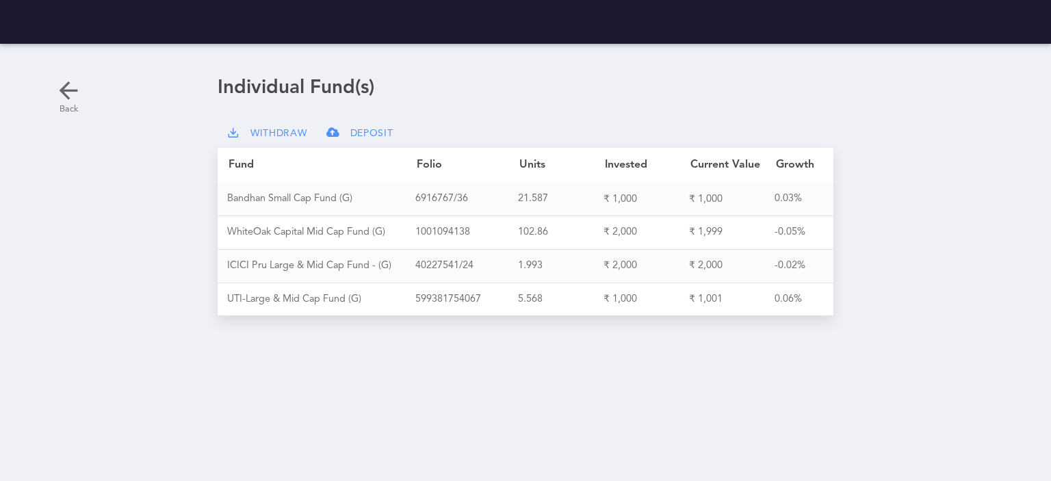
click at [66, 86] on icon at bounding box center [68, 90] width 27 height 27
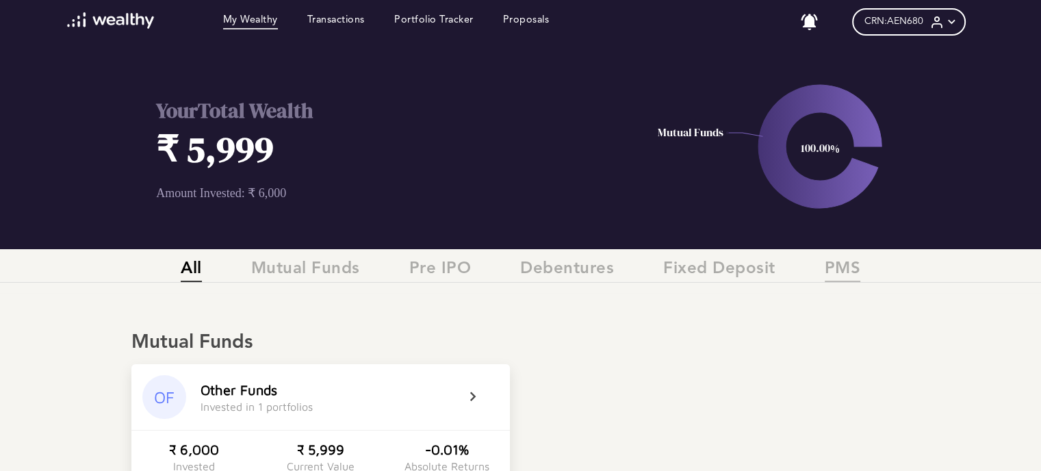
click at [840, 265] on span "PMS" at bounding box center [843, 270] width 36 height 23
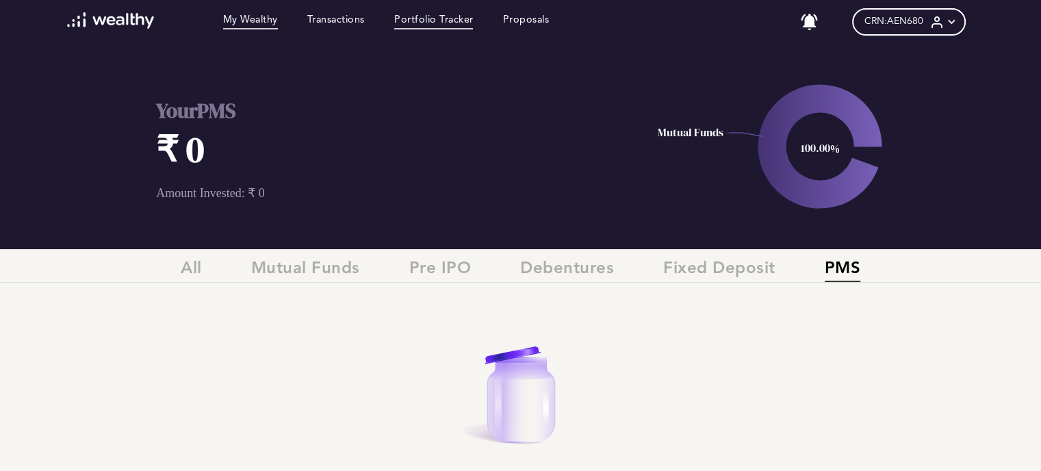
click at [435, 18] on link "Portfolio Tracker" at bounding box center [433, 21] width 79 height 15
